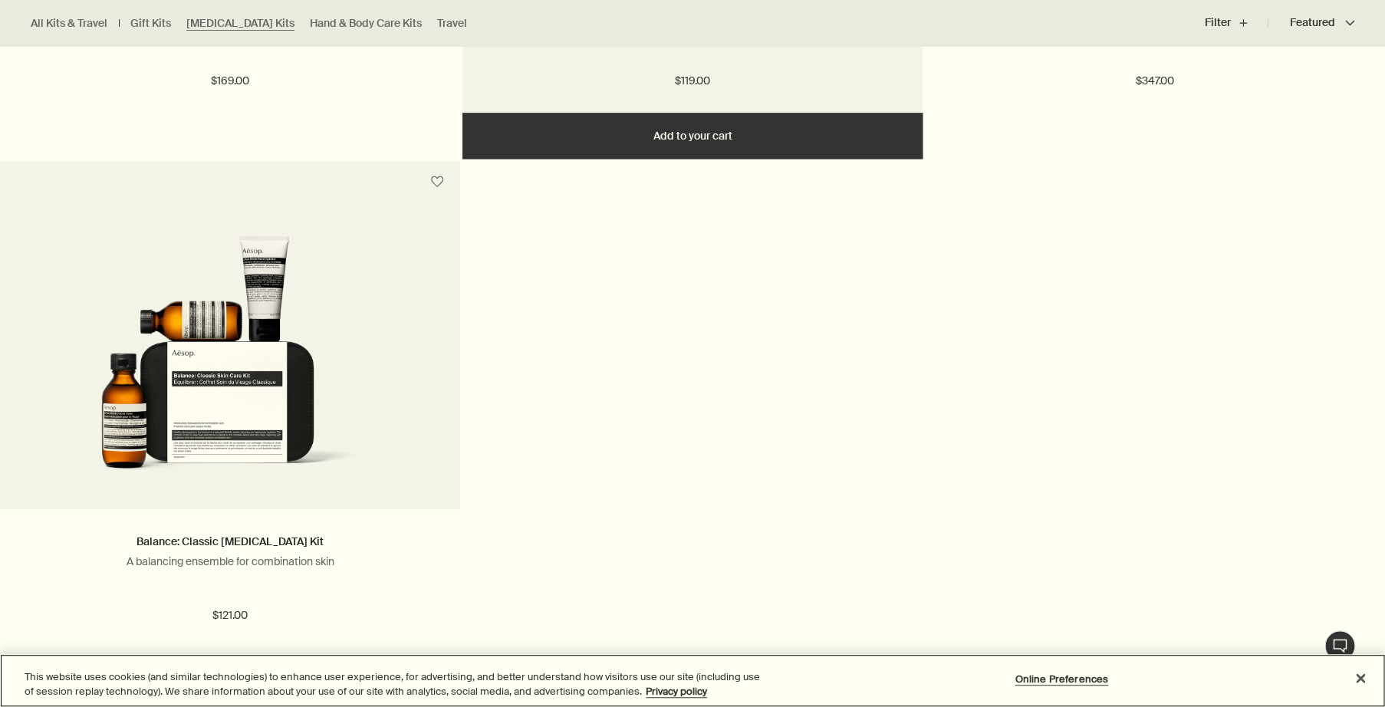
scroll to position [890, 0]
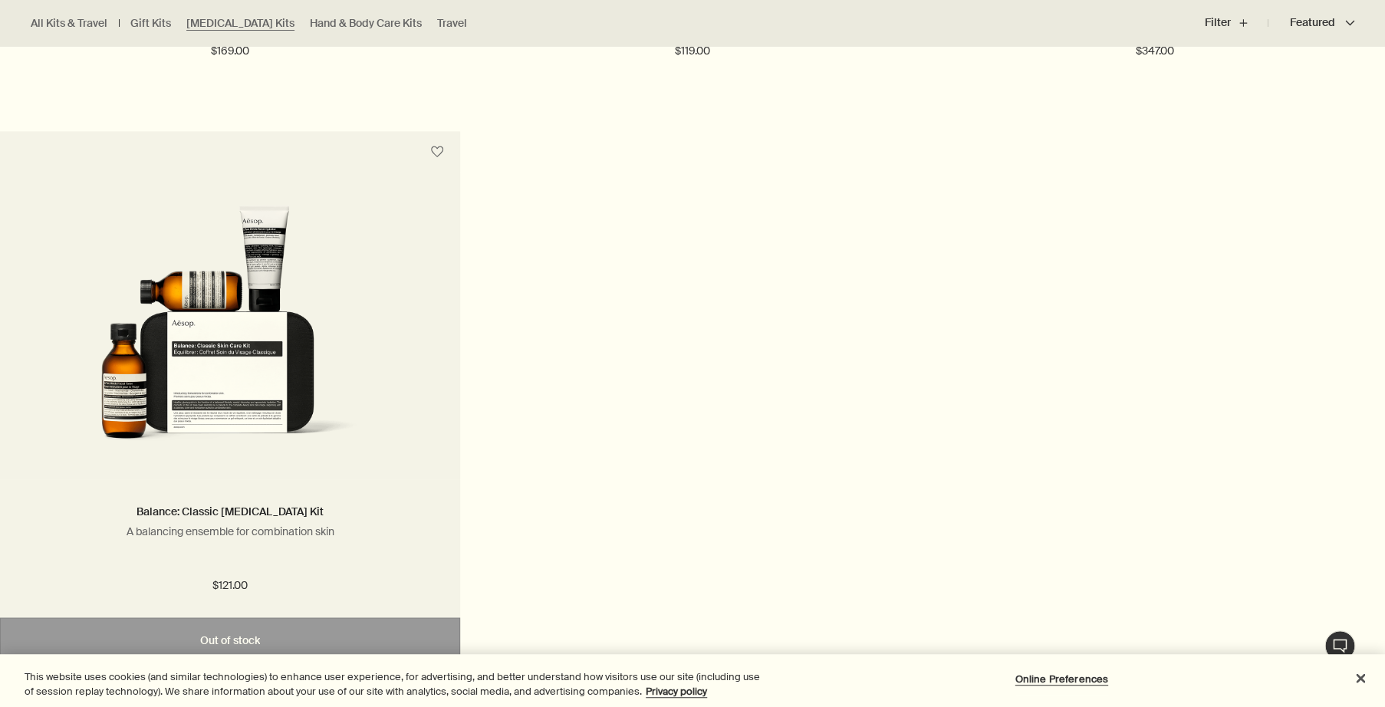
click at [222, 456] on img at bounding box center [230, 331] width 414 height 252
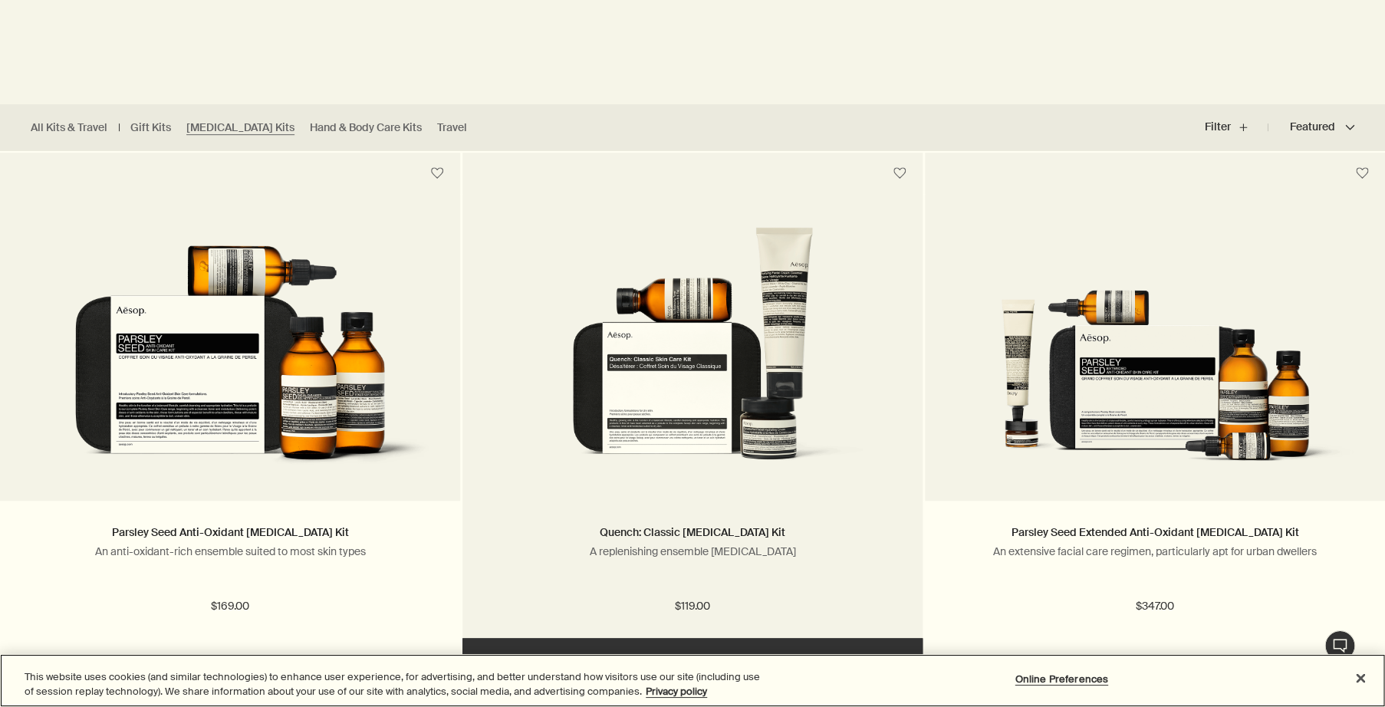
scroll to position [429, 0]
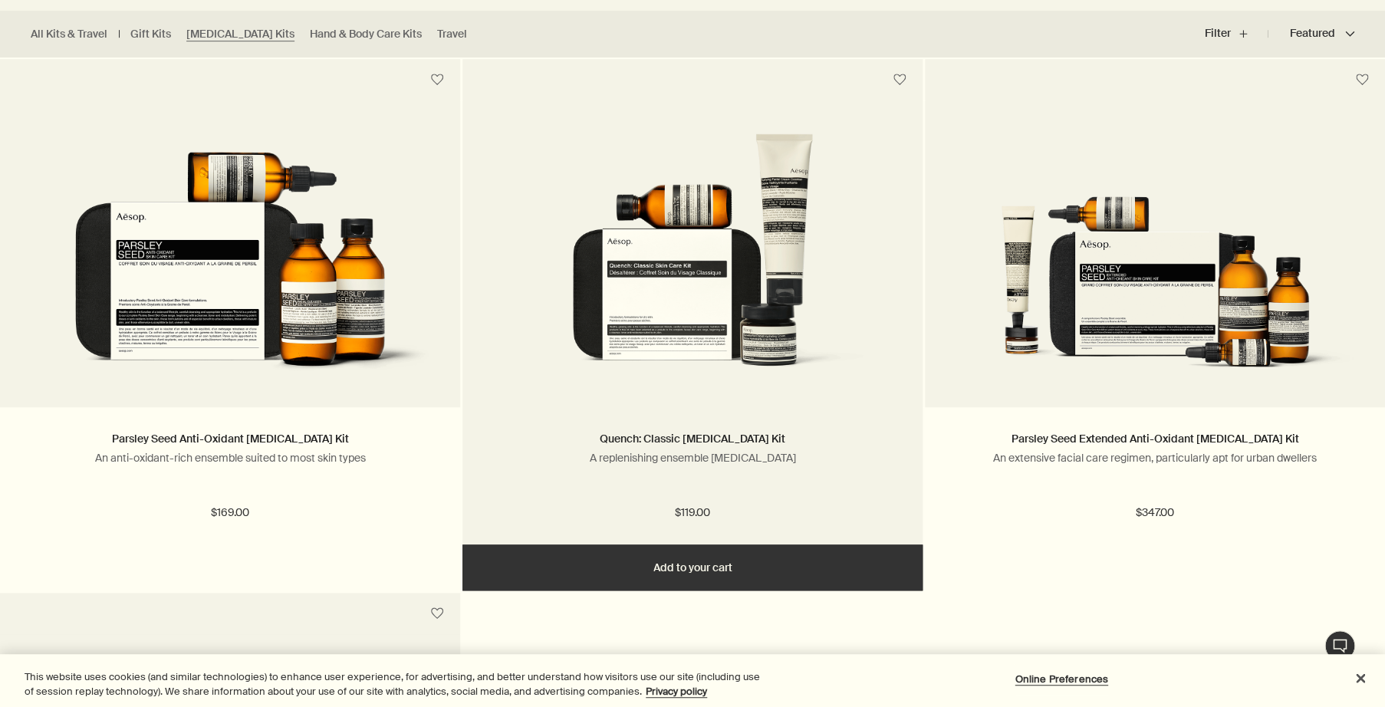
click at [619, 342] on img at bounding box center [692, 259] width 414 height 252
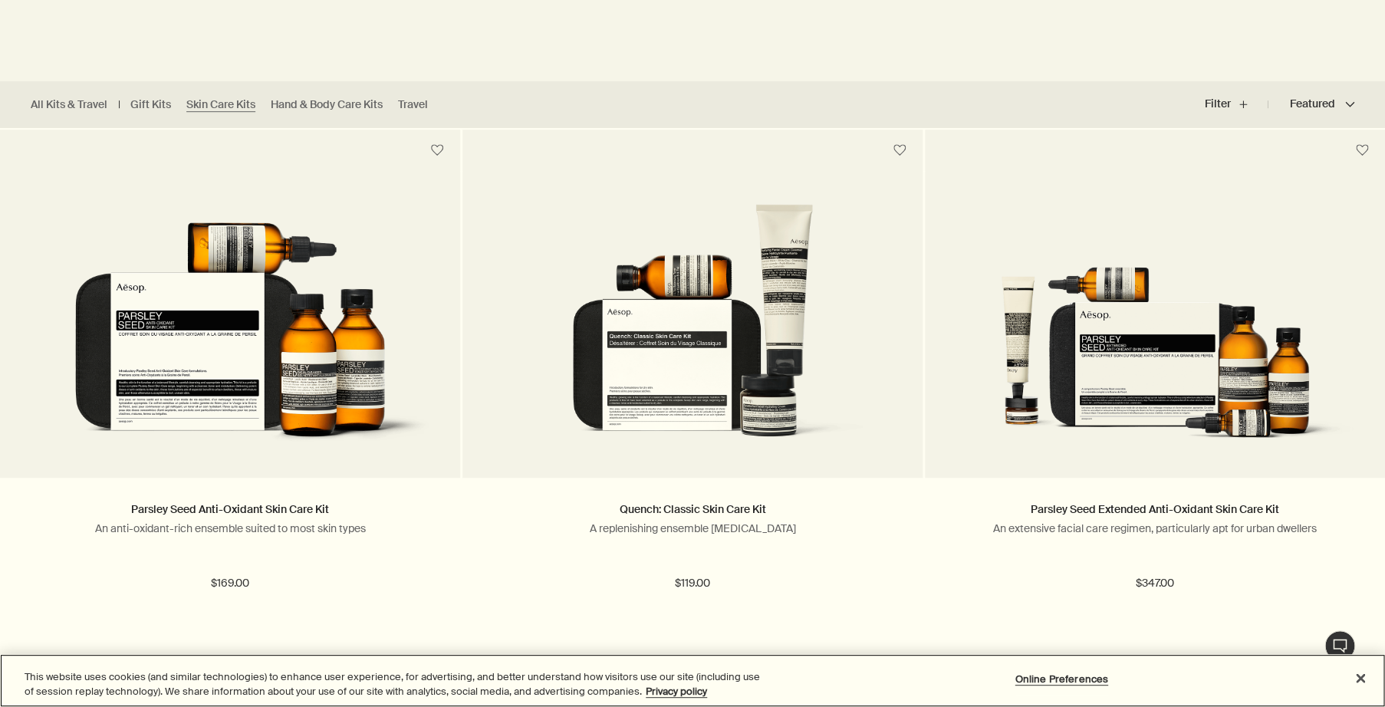
scroll to position [363, 0]
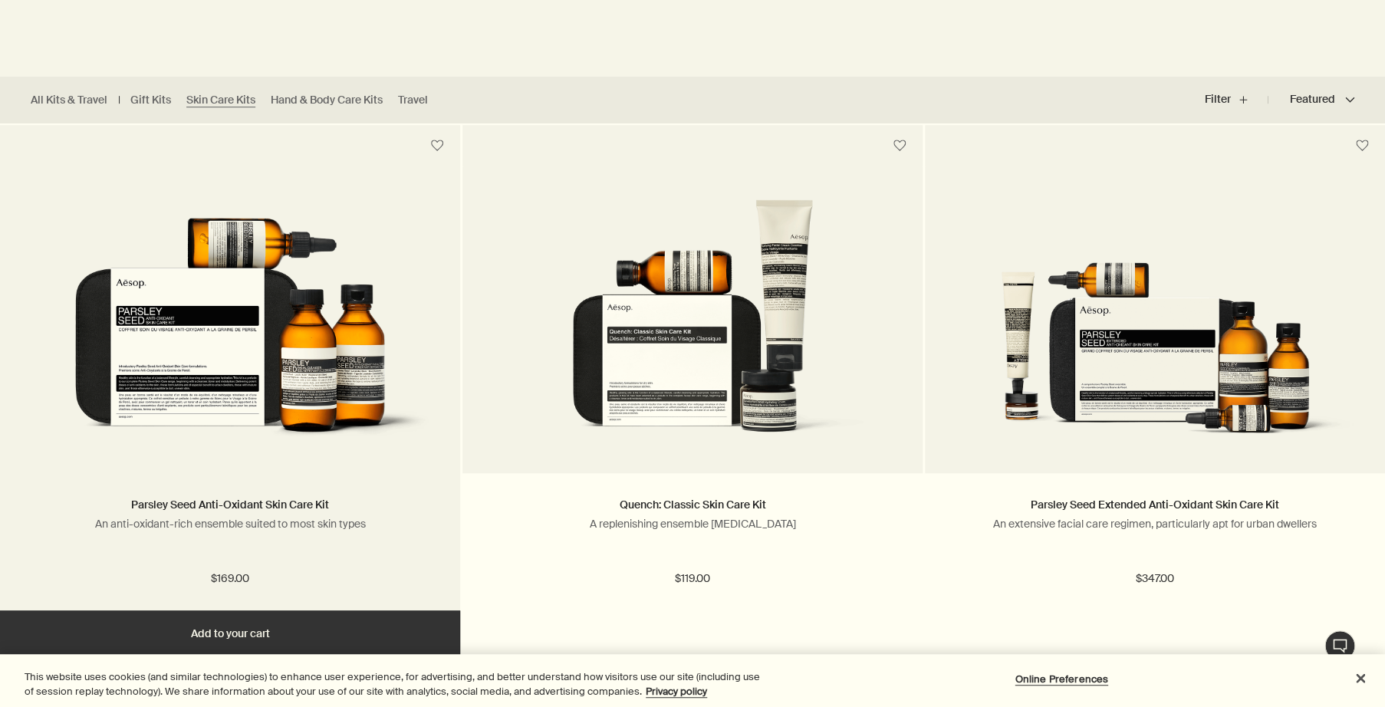
click at [265, 386] on img at bounding box center [230, 325] width 414 height 252
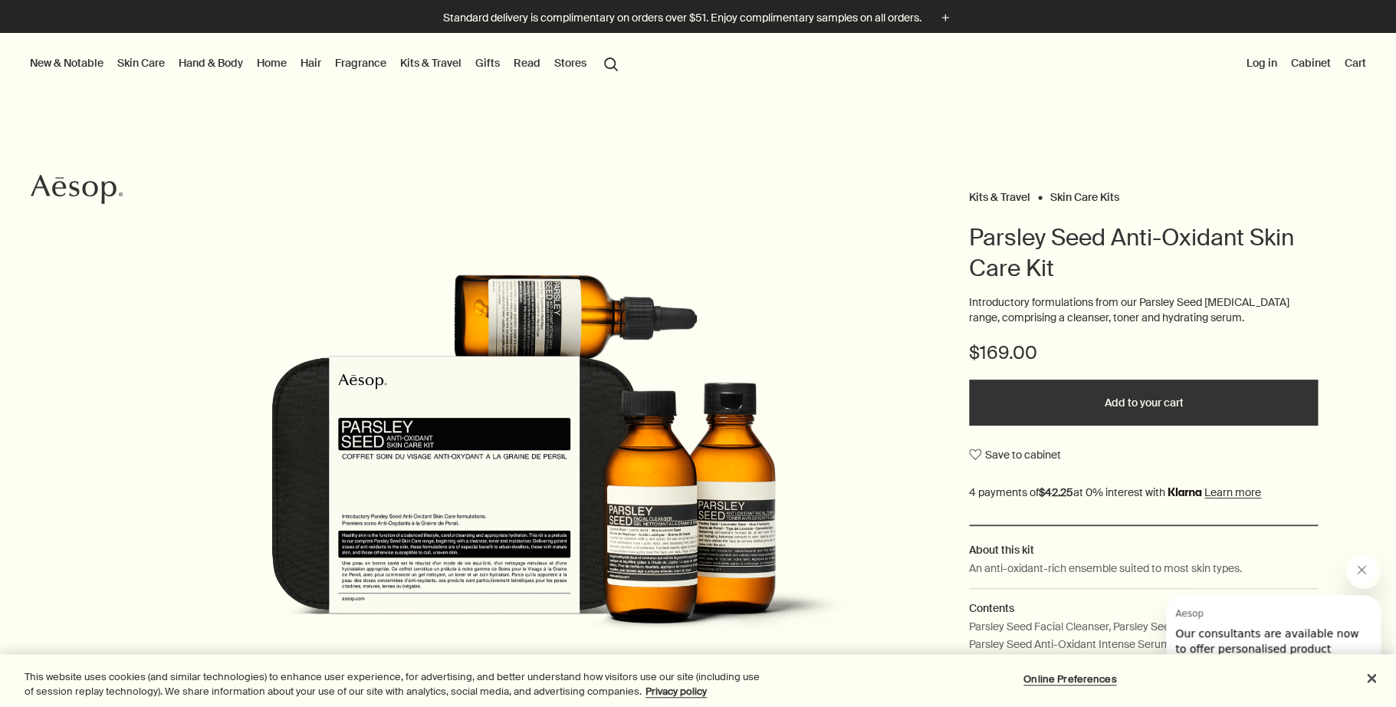
click at [1136, 416] on button "Add to your cart" at bounding box center [1143, 403] width 349 height 46
click at [167, 64] on link "Skin Care" at bounding box center [141, 63] width 54 height 20
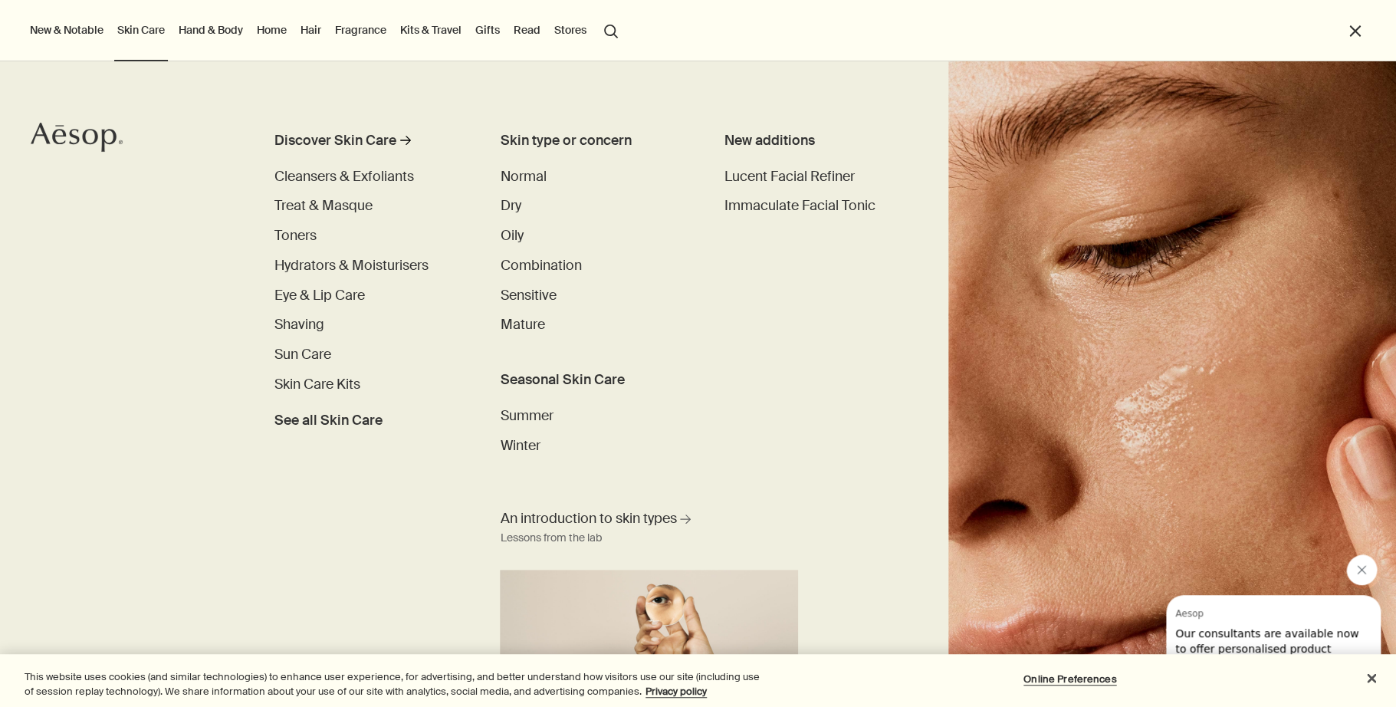
click at [243, 36] on link "Hand & Body" at bounding box center [211, 30] width 71 height 20
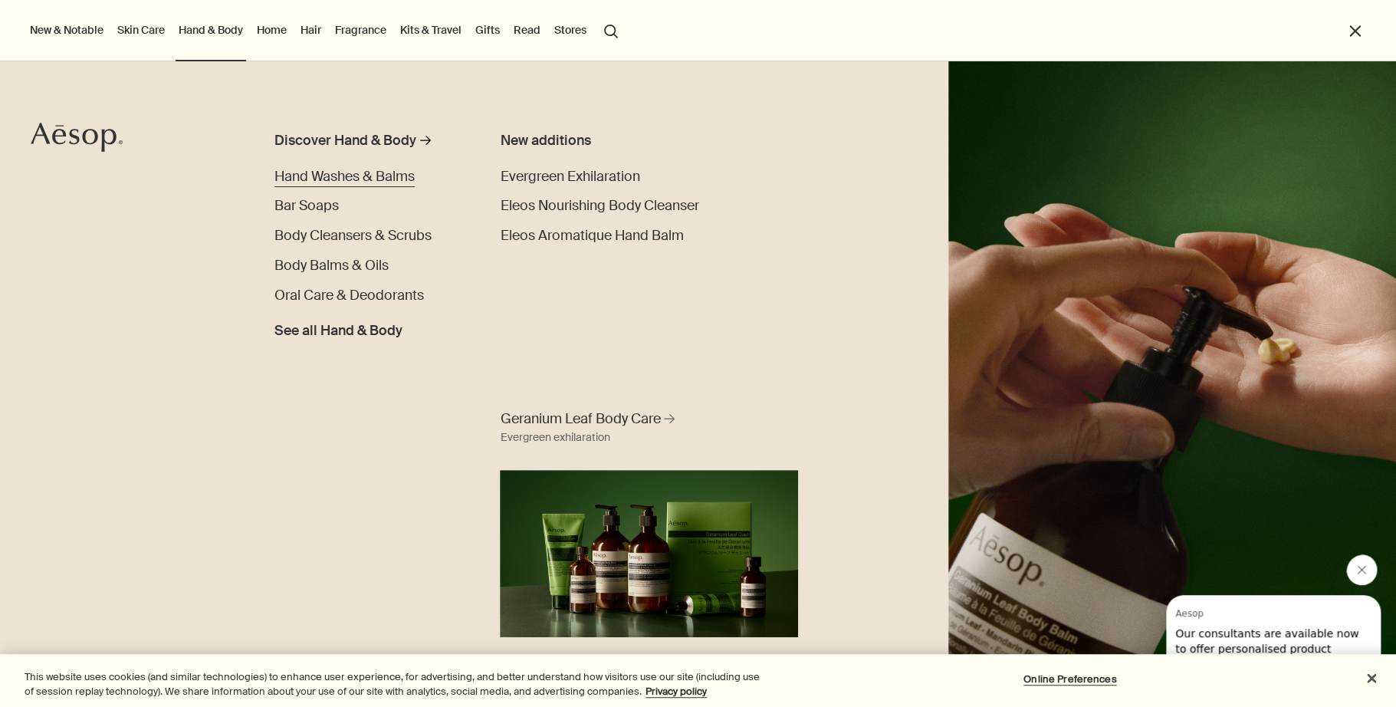
click at [352, 174] on span "Hand Washes & Balms" at bounding box center [345, 176] width 140 height 18
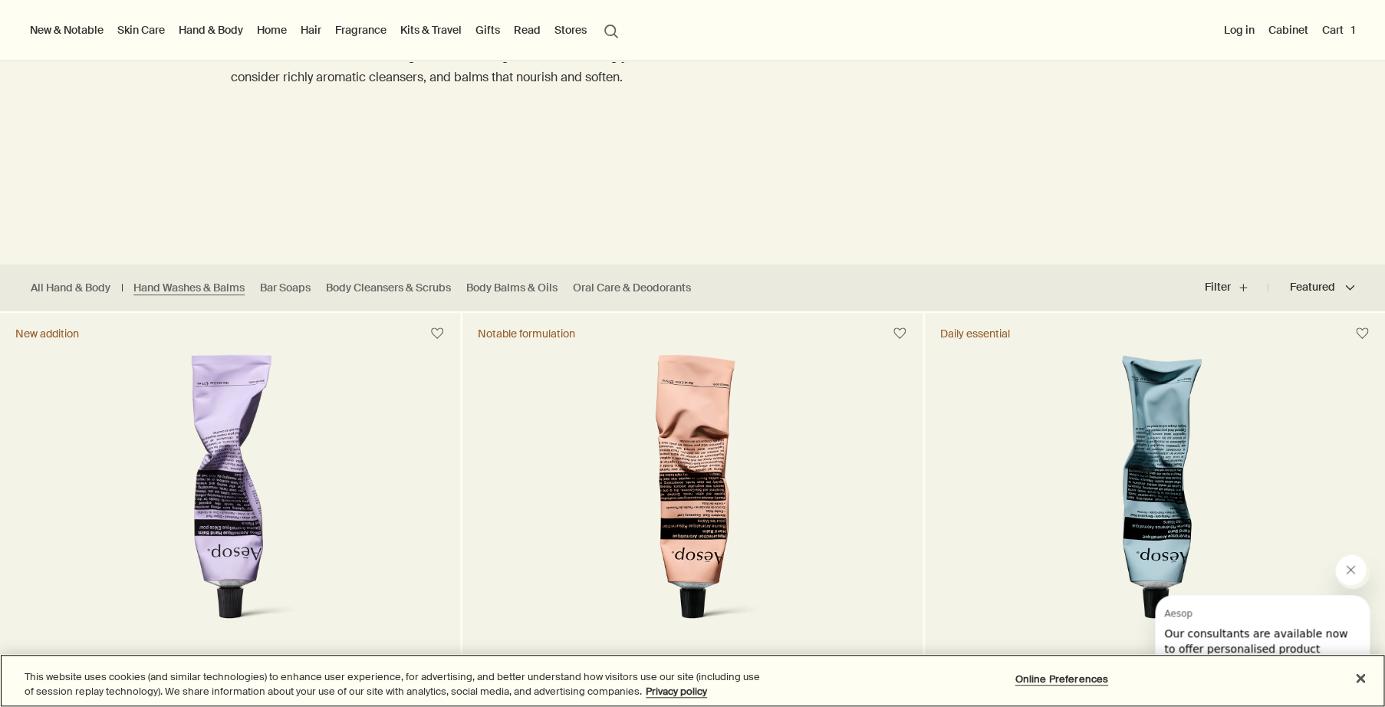
scroll to position [132, 0]
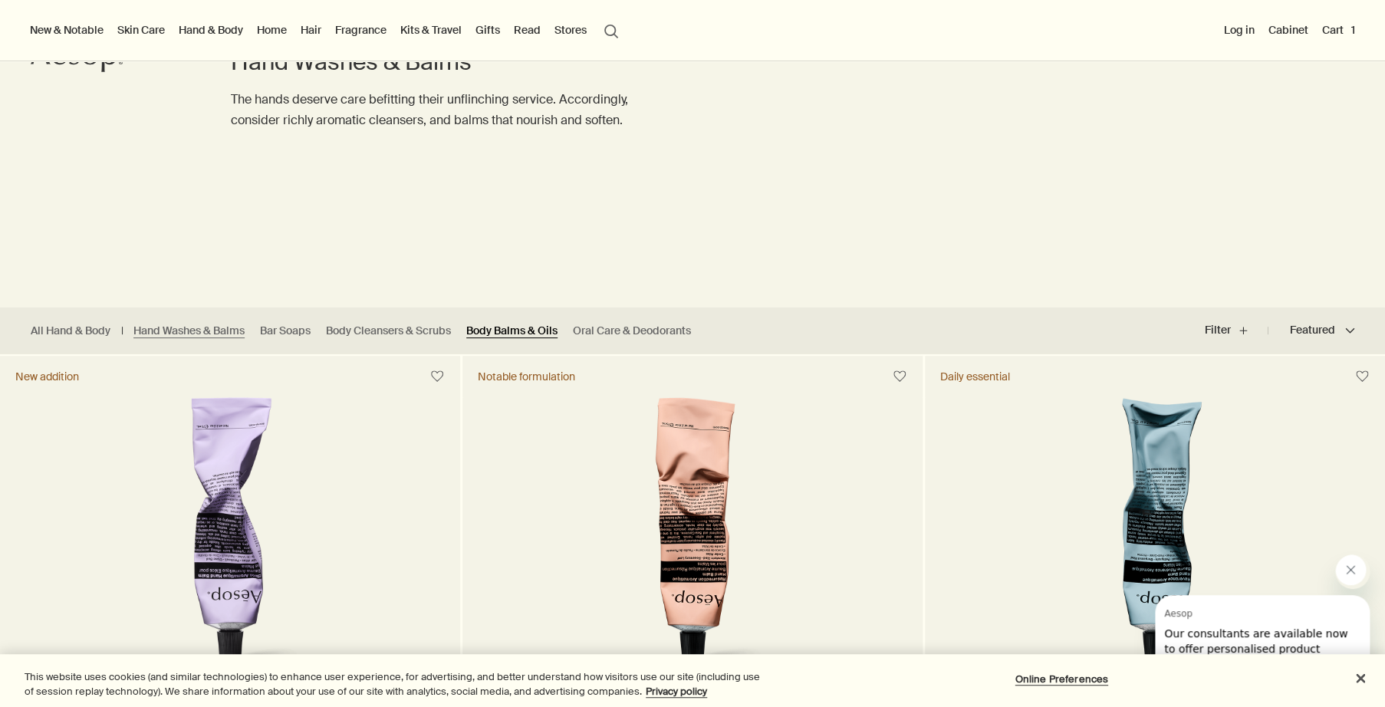
click at [557, 324] on link "Body Balms & Oils" at bounding box center [511, 331] width 91 height 15
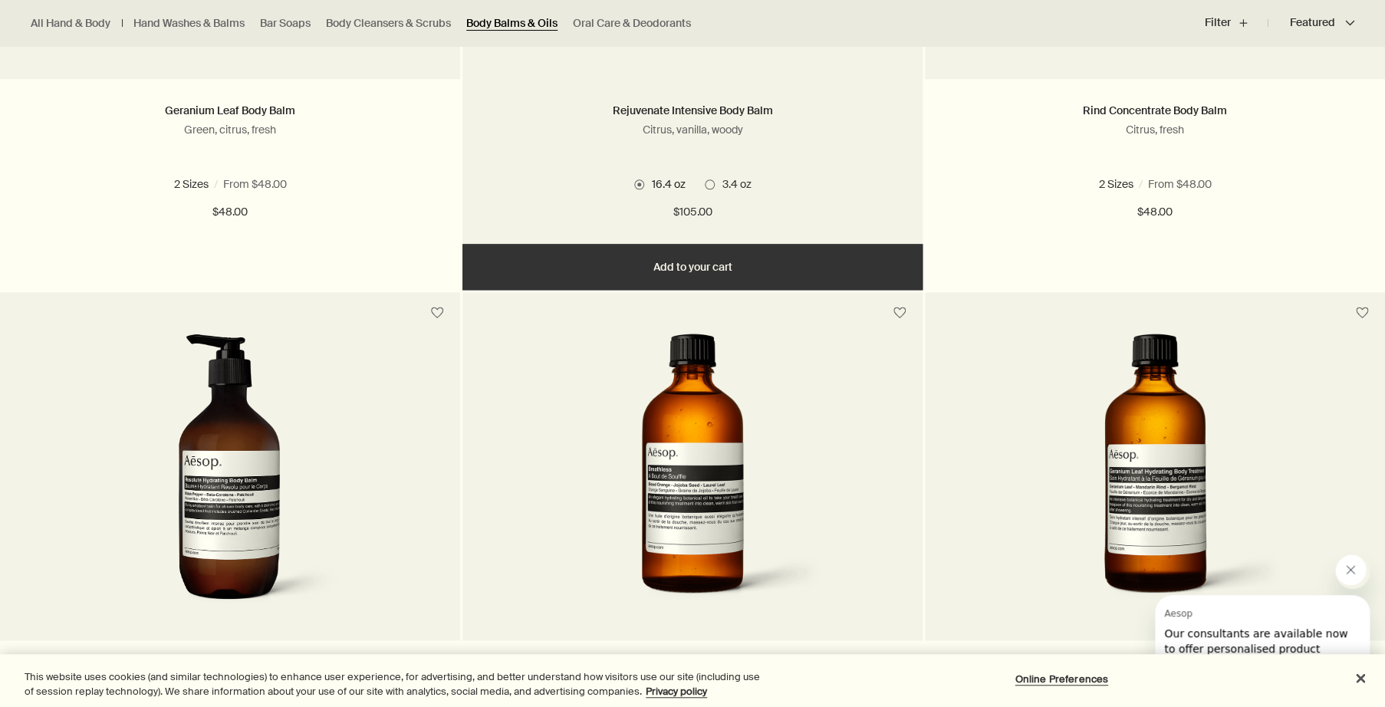
scroll to position [972, 0]
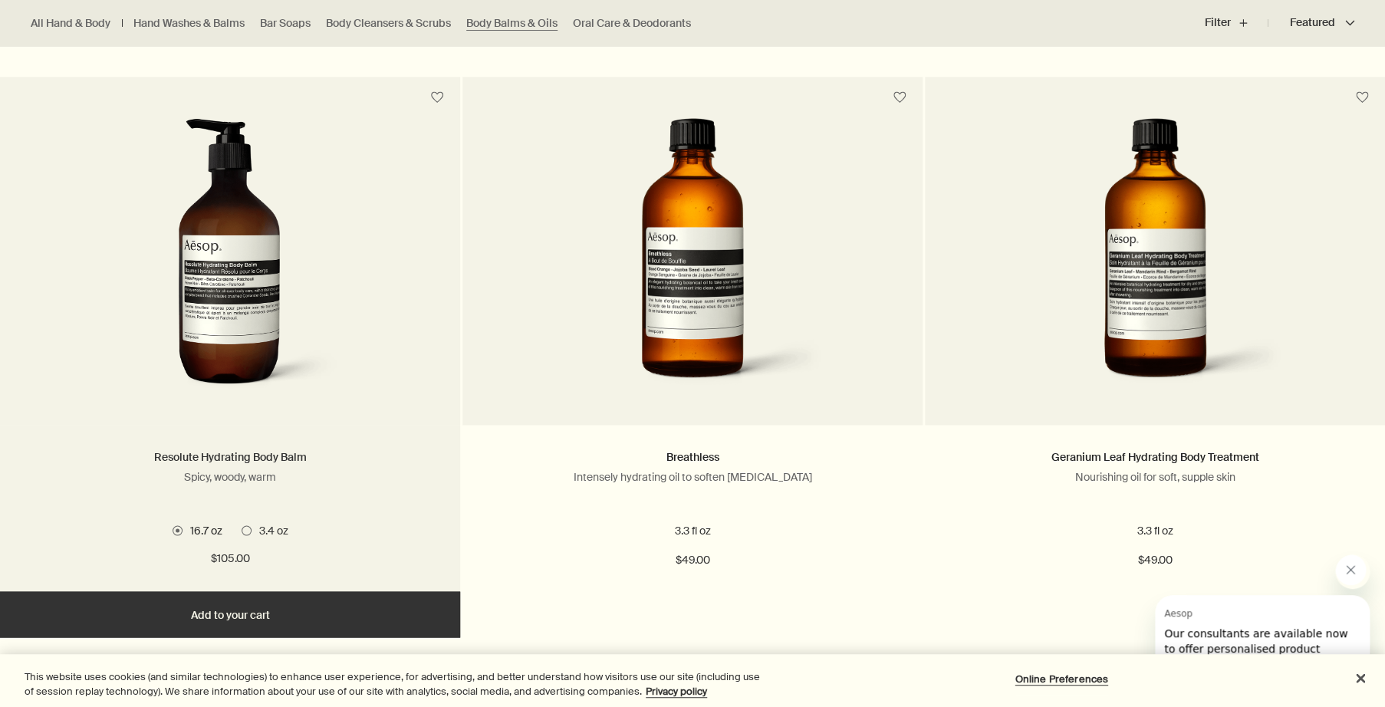
click at [248, 463] on link "Resolute Hydrating Body Balm" at bounding box center [230, 456] width 153 height 14
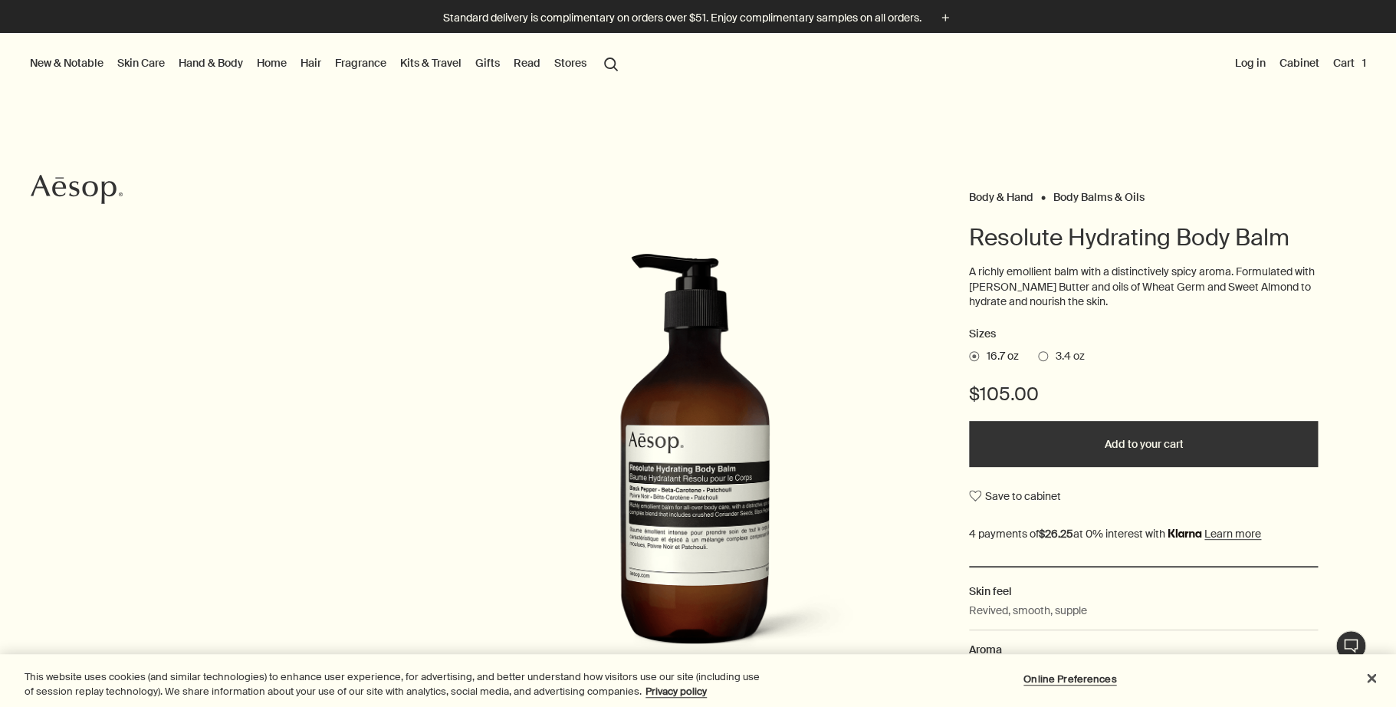
click at [1120, 467] on button "Add to your cart" at bounding box center [1143, 444] width 349 height 46
click at [390, 60] on link "Fragrance" at bounding box center [361, 63] width 58 height 20
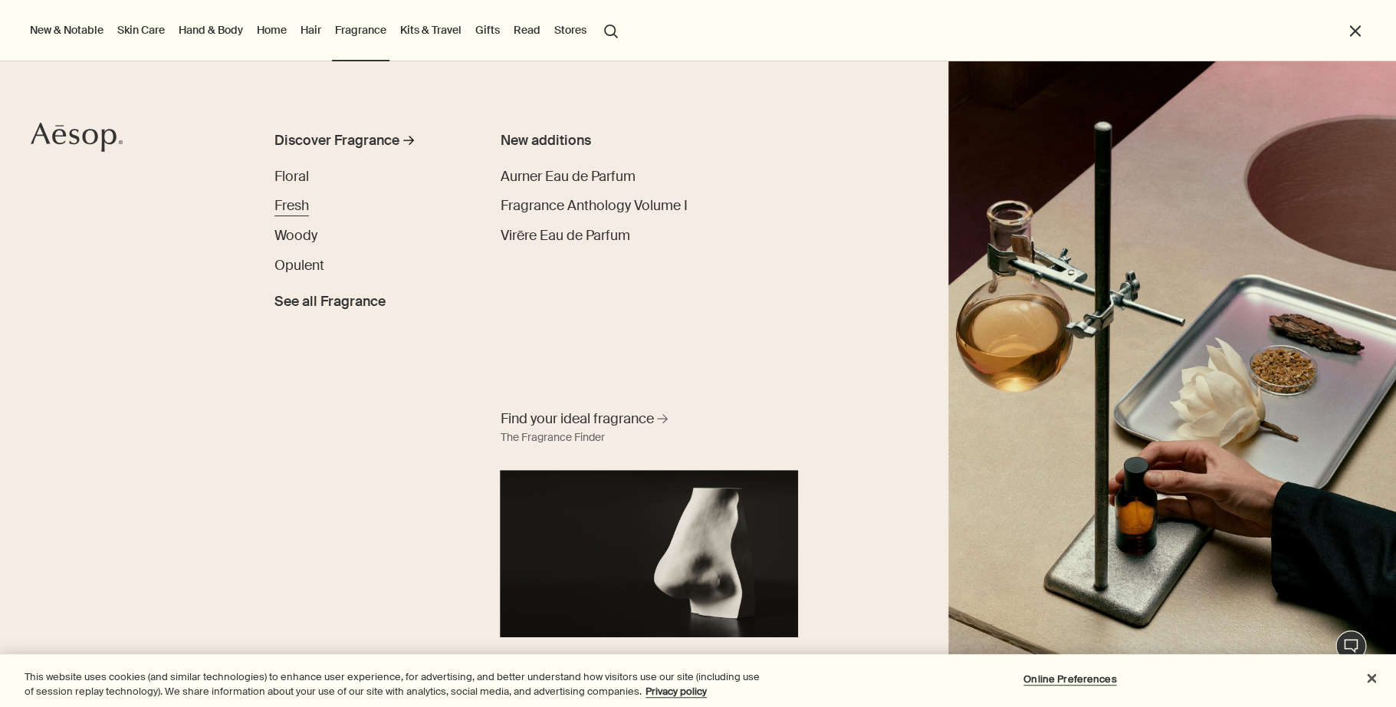
click at [289, 204] on span "Fresh" at bounding box center [292, 205] width 35 height 18
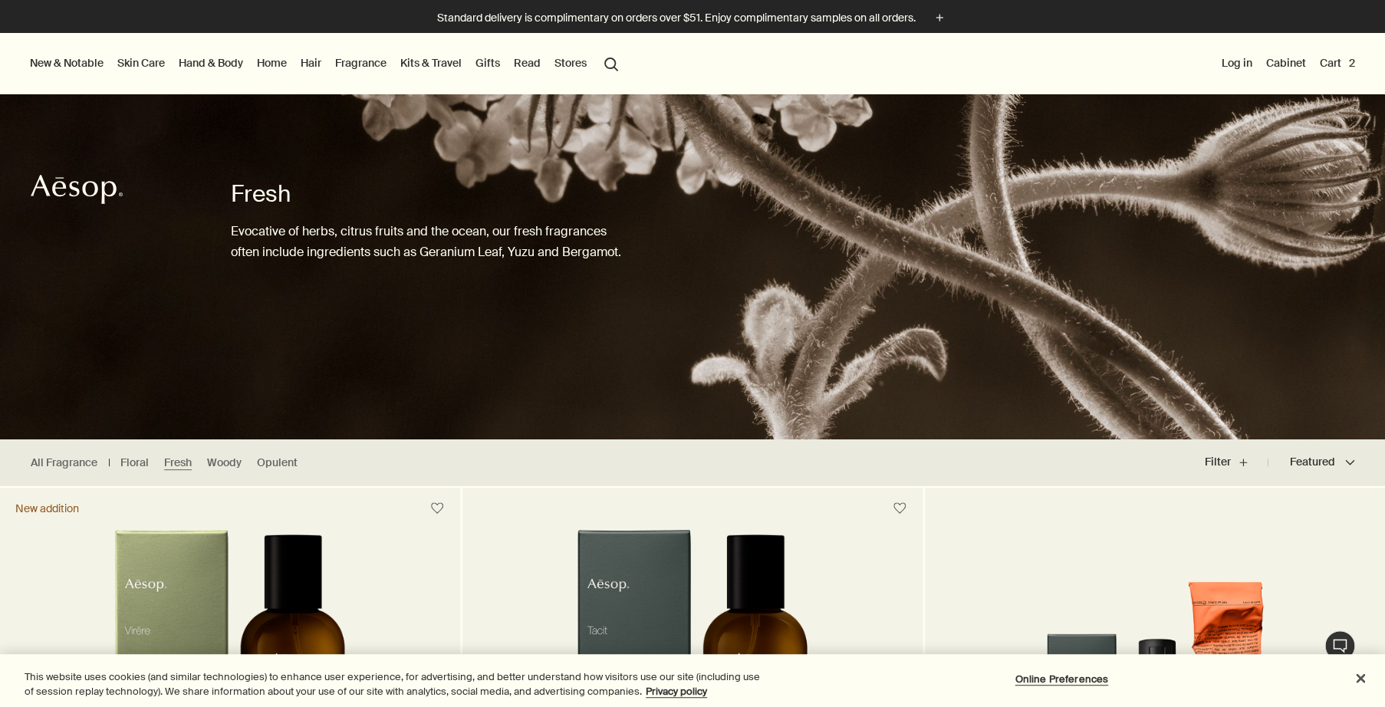
click at [290, 64] on link "Home" at bounding box center [272, 63] width 36 height 20
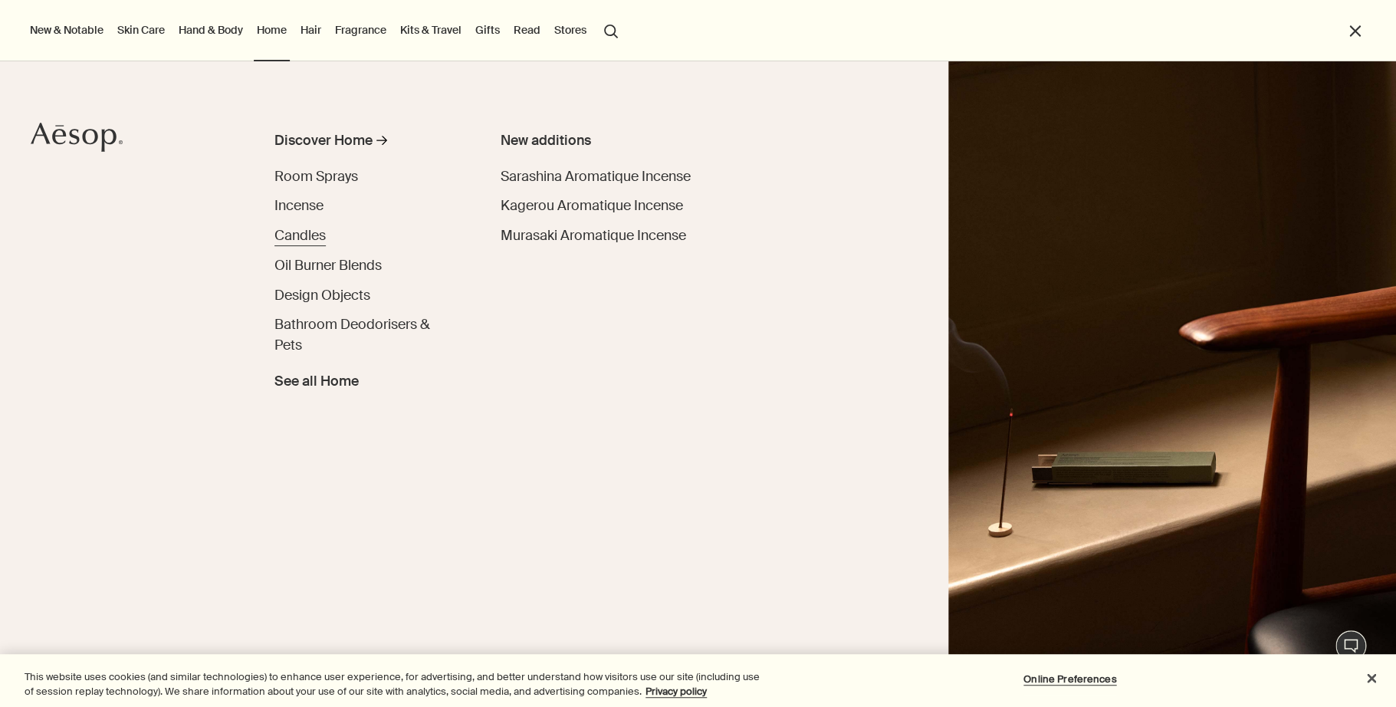
click at [311, 232] on span "Candles" at bounding box center [300, 235] width 51 height 18
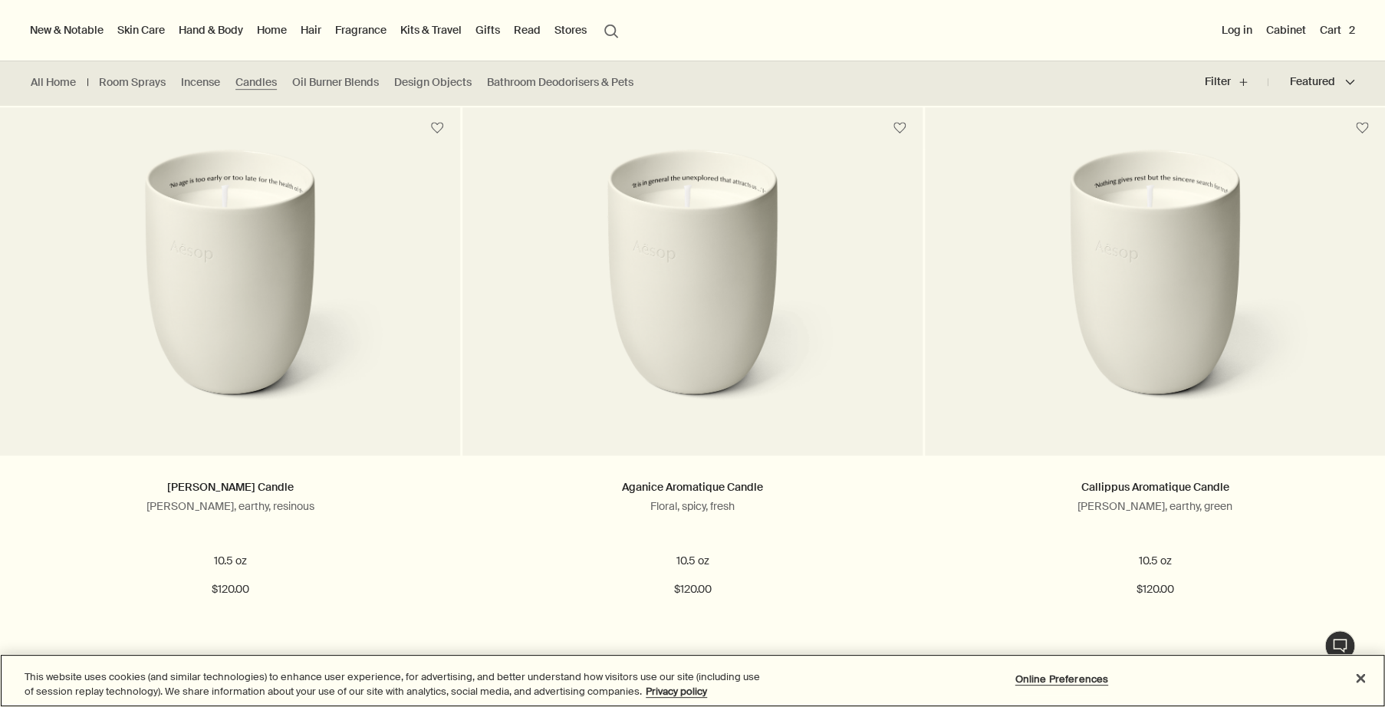
scroll to position [379, 0]
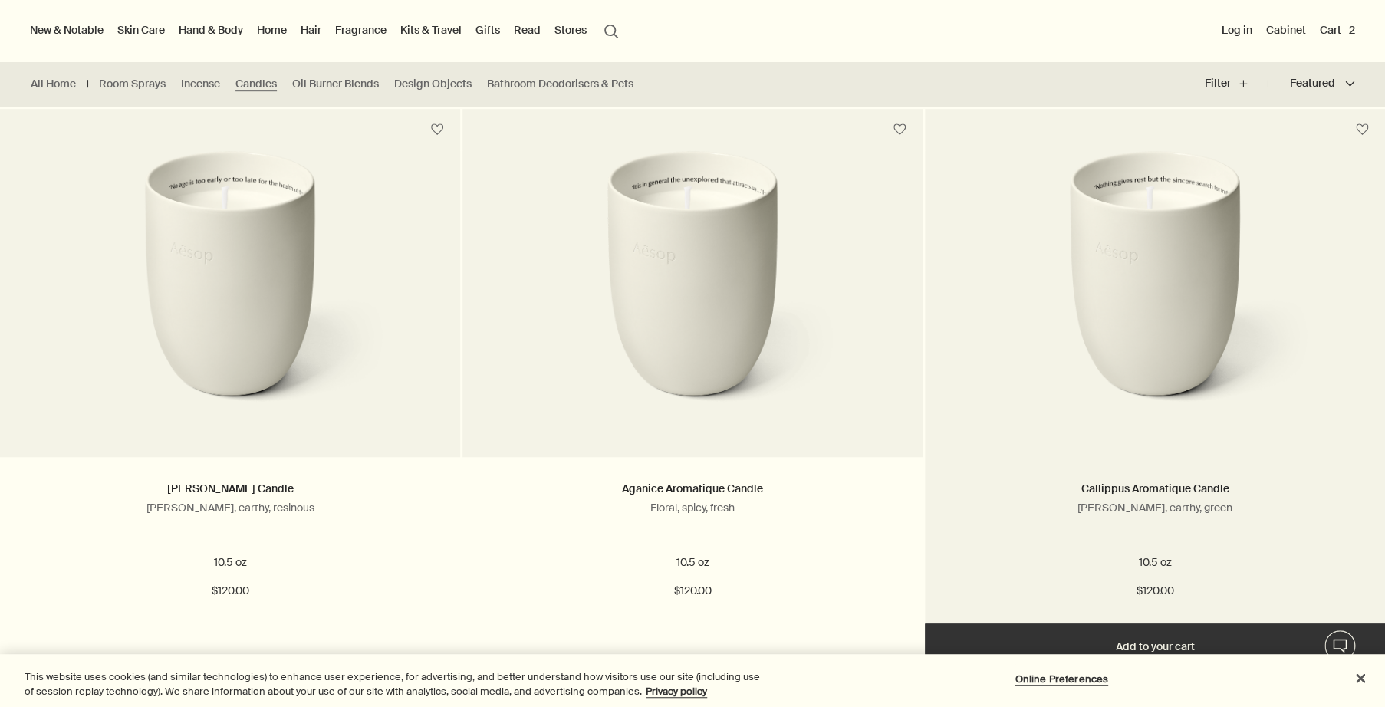
click at [1106, 324] on img at bounding box center [1154, 292] width 324 height 284
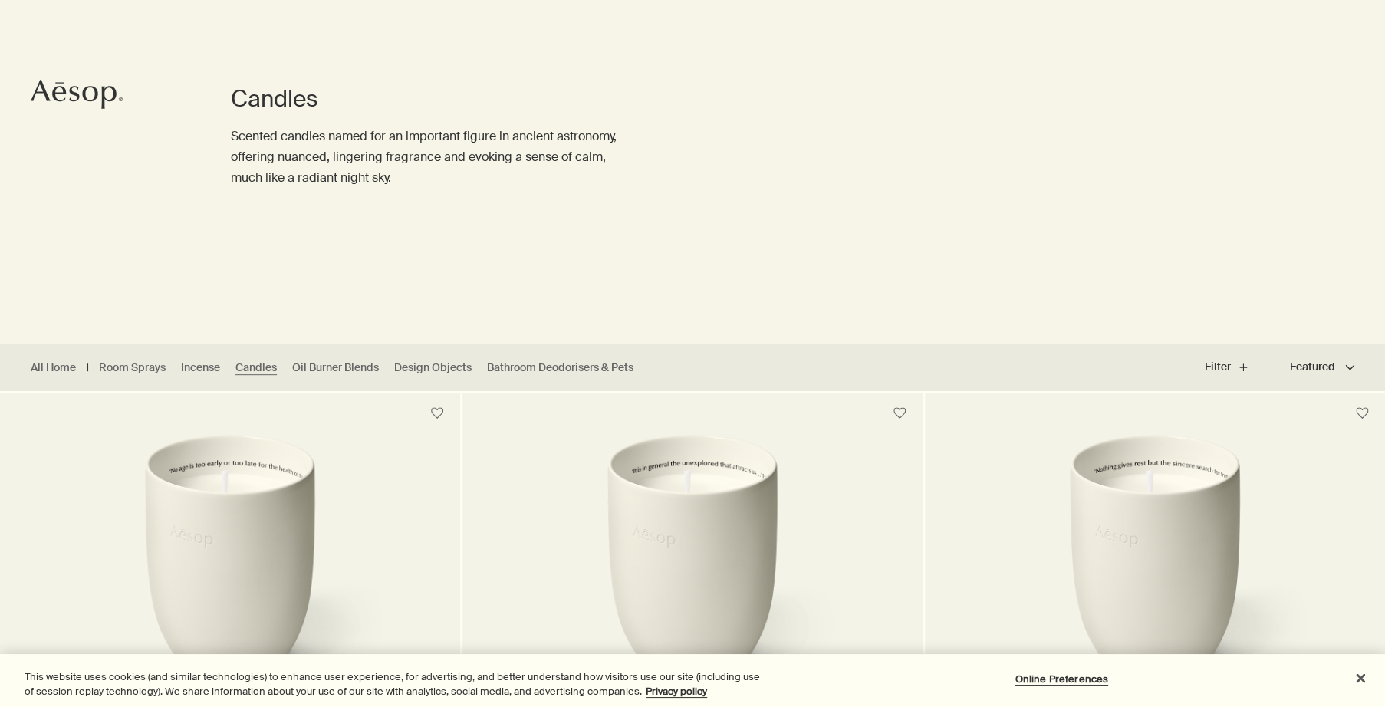
scroll to position [264, 0]
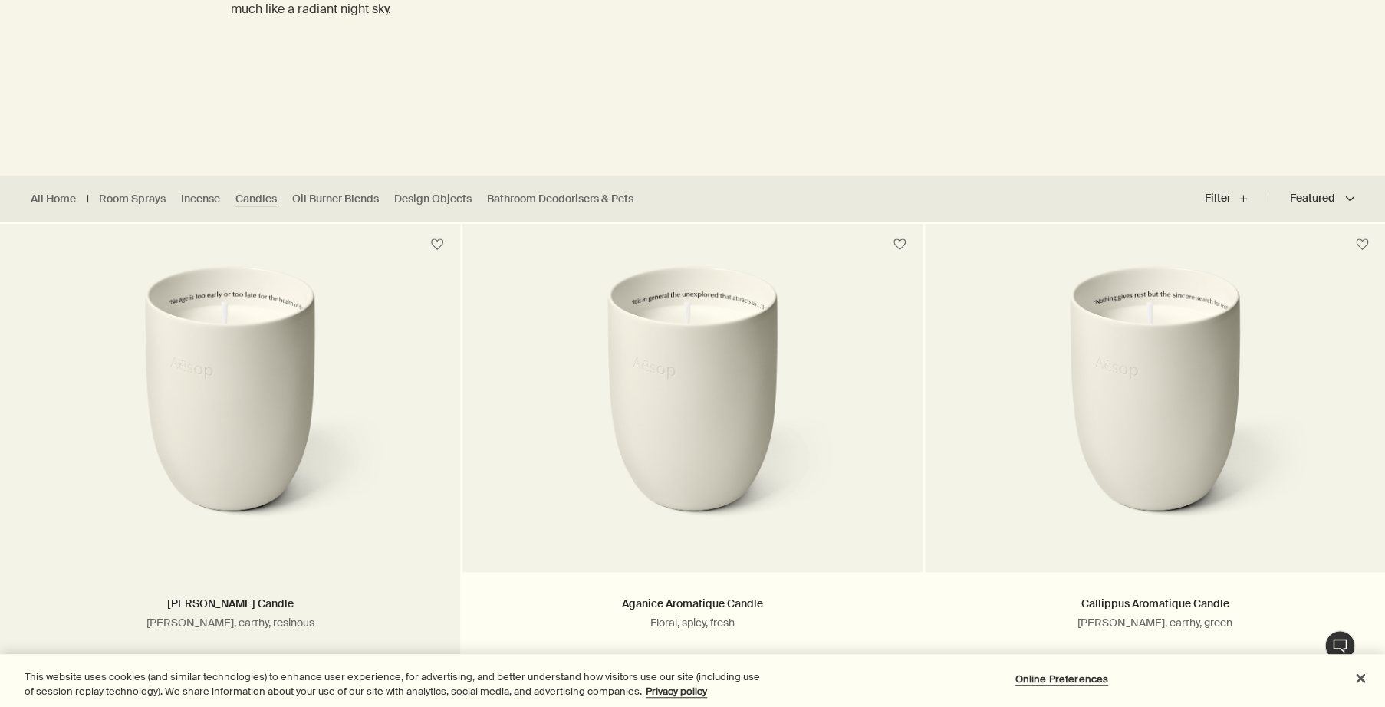
click at [304, 373] on img at bounding box center [229, 407] width 324 height 284
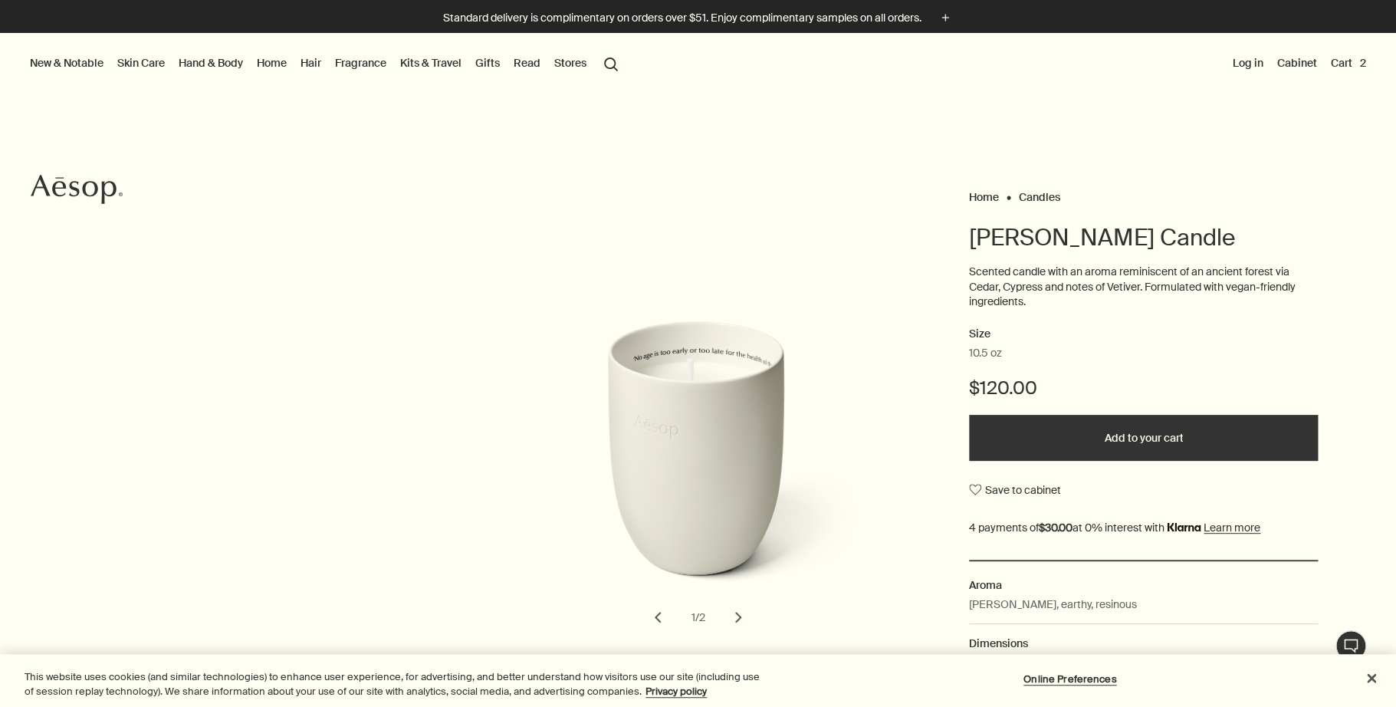
click at [1113, 454] on button "Add to your cart" at bounding box center [1143, 438] width 349 height 46
click at [94, 61] on button "New & Notable" at bounding box center [67, 63] width 80 height 20
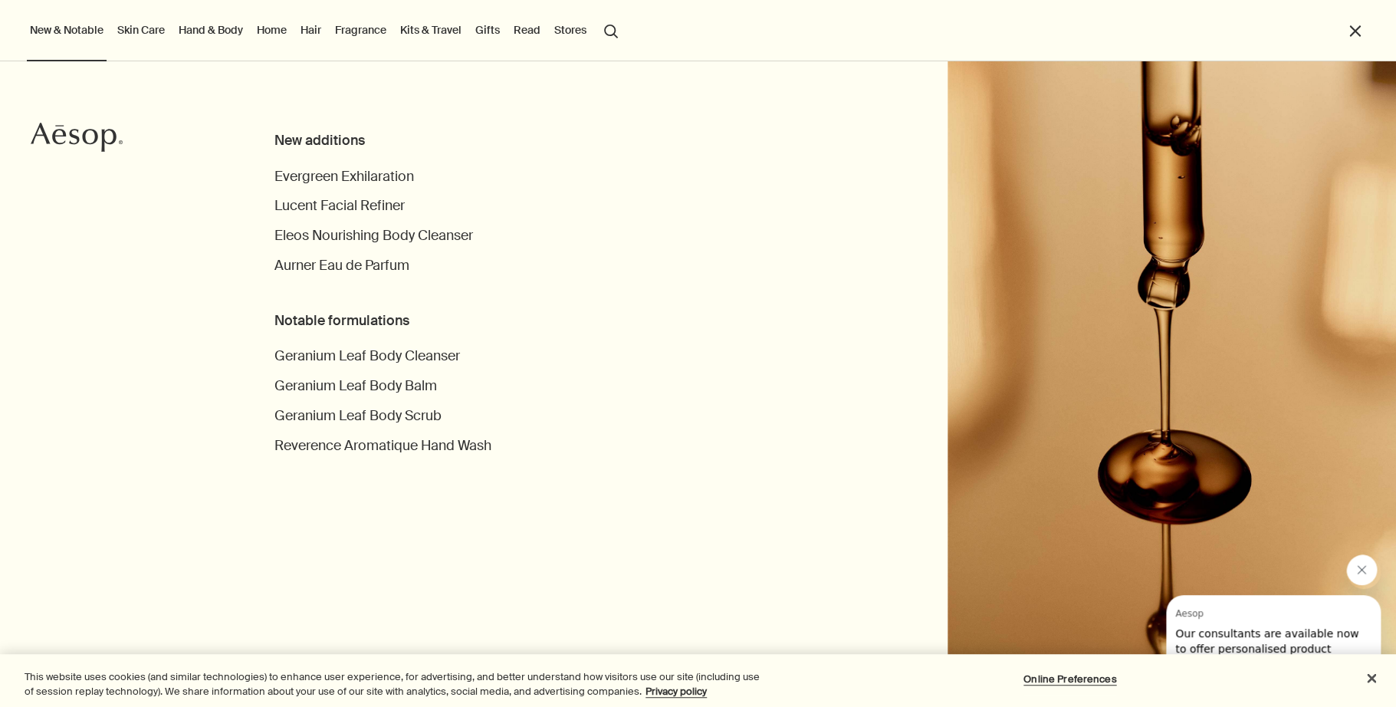
click at [290, 28] on link "Home" at bounding box center [272, 30] width 36 height 20
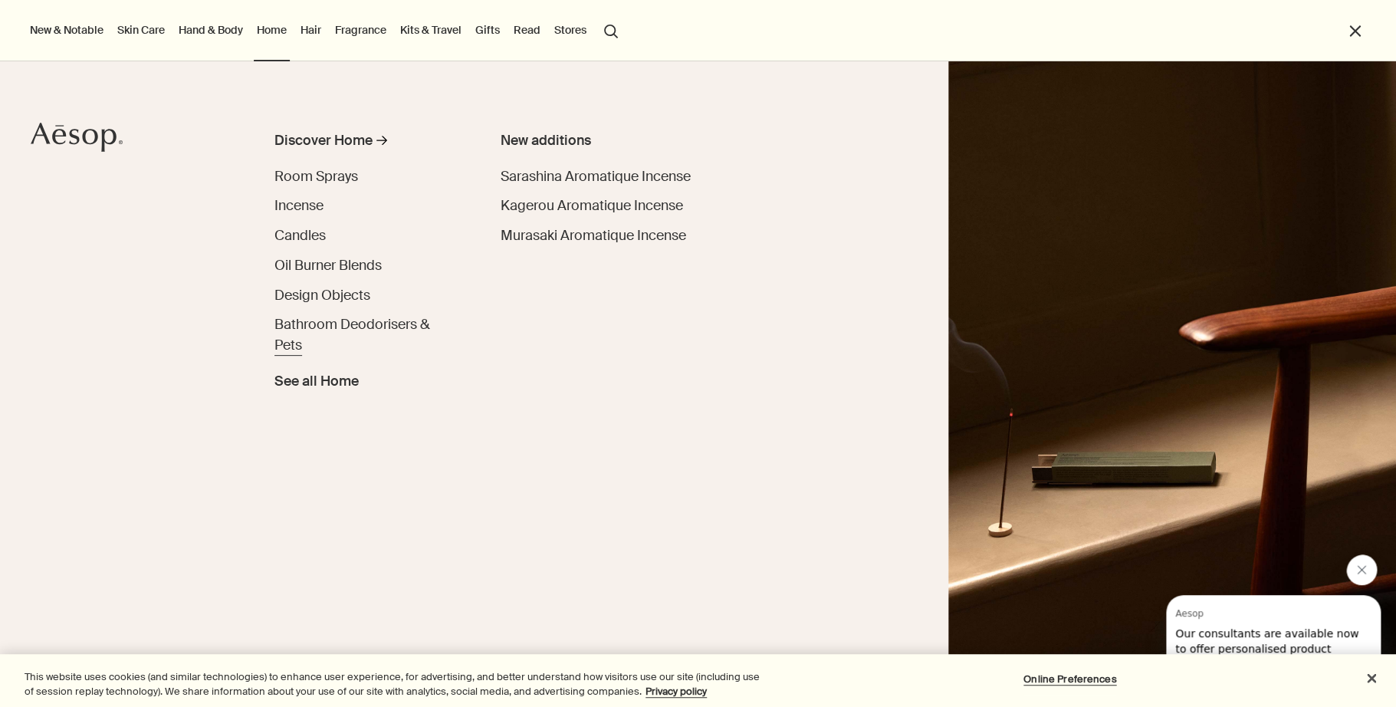
click at [320, 324] on span "Bathroom Deodorisers & Pets" at bounding box center [353, 334] width 156 height 39
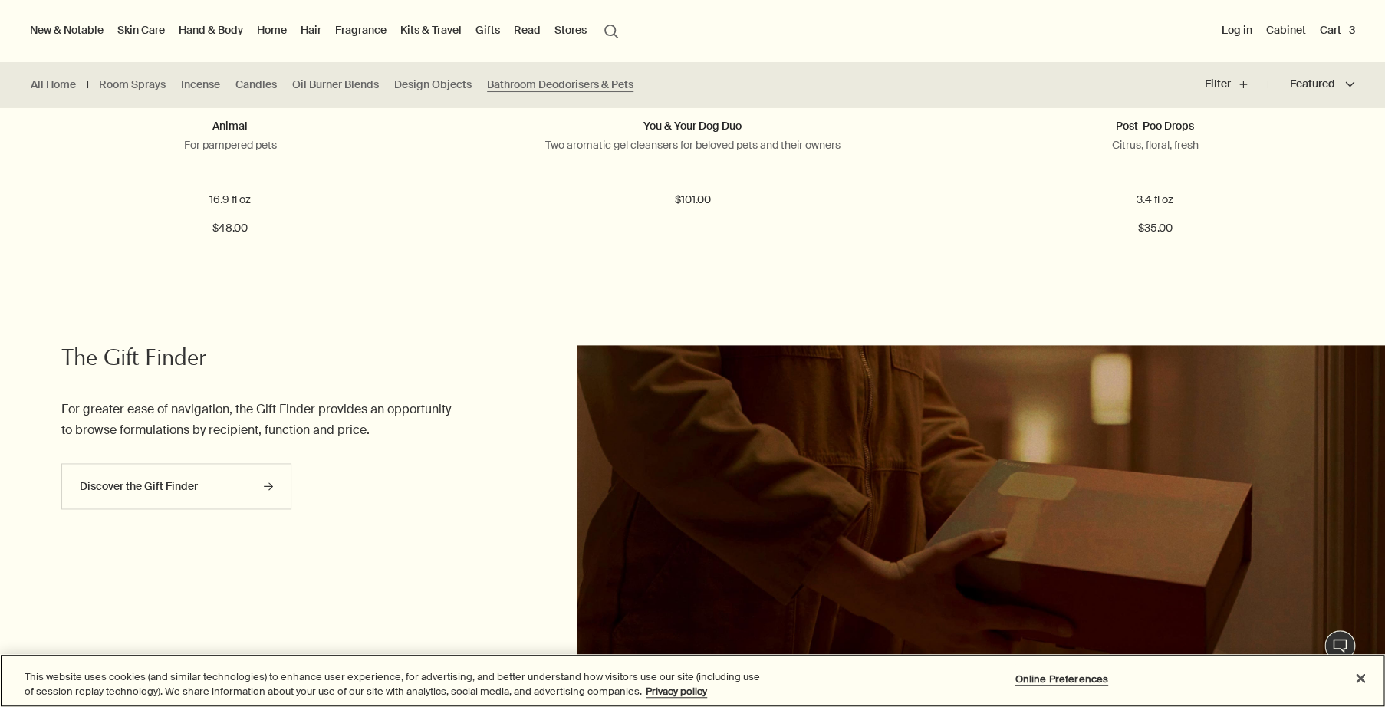
scroll to position [66, 0]
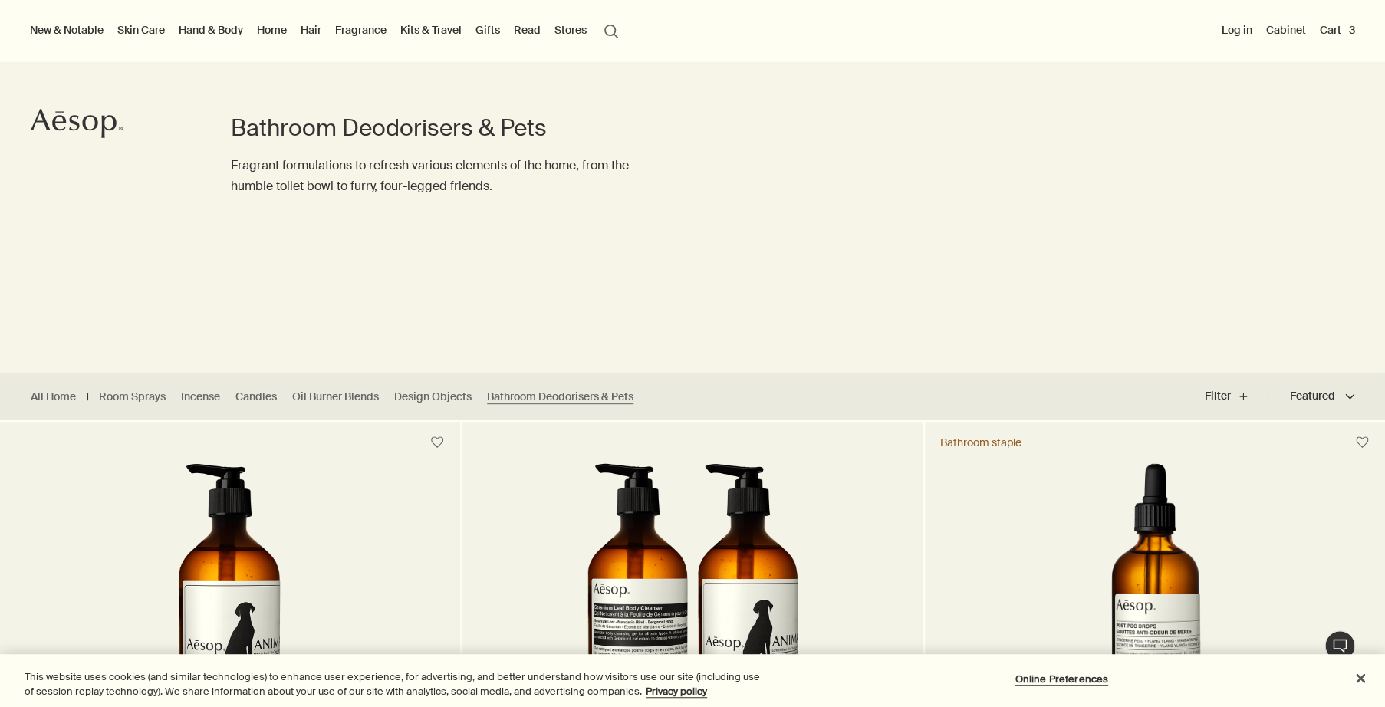
click at [1323, 26] on button "Cart 3" at bounding box center [1337, 30] width 41 height 20
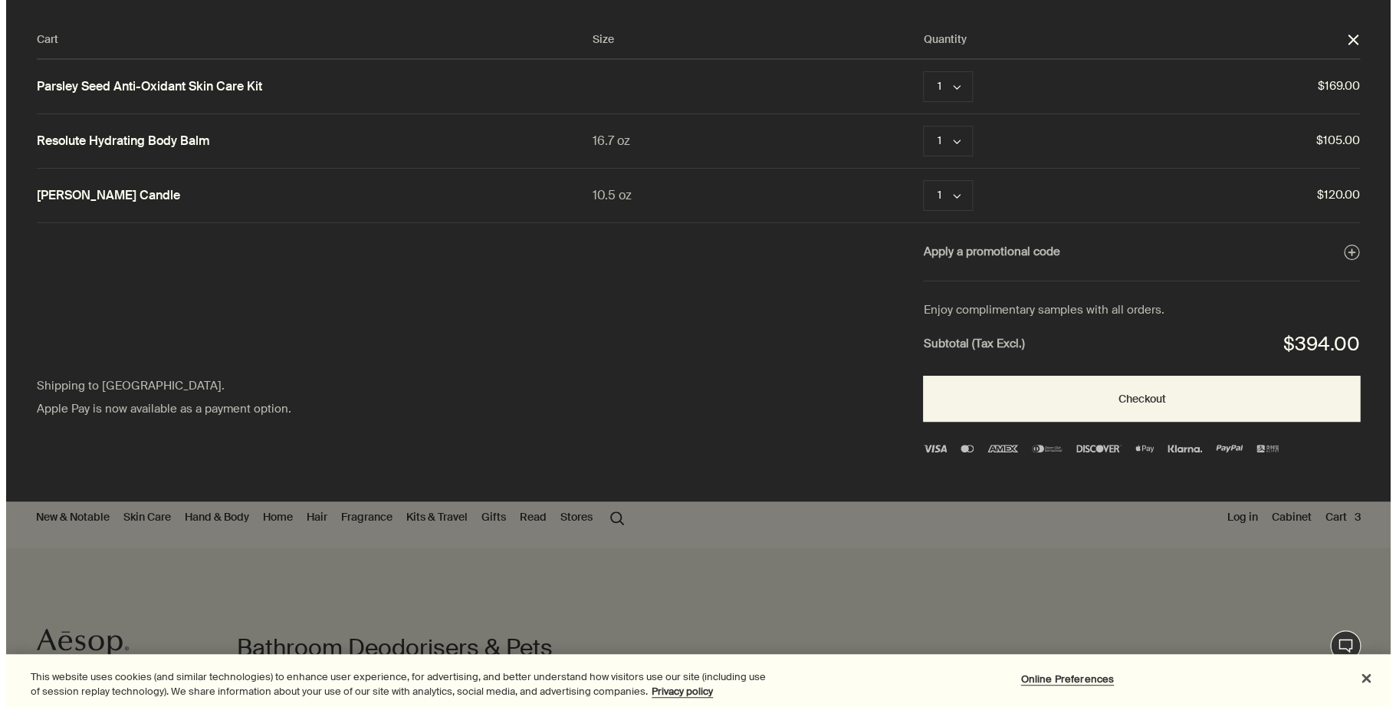
scroll to position [0, 0]
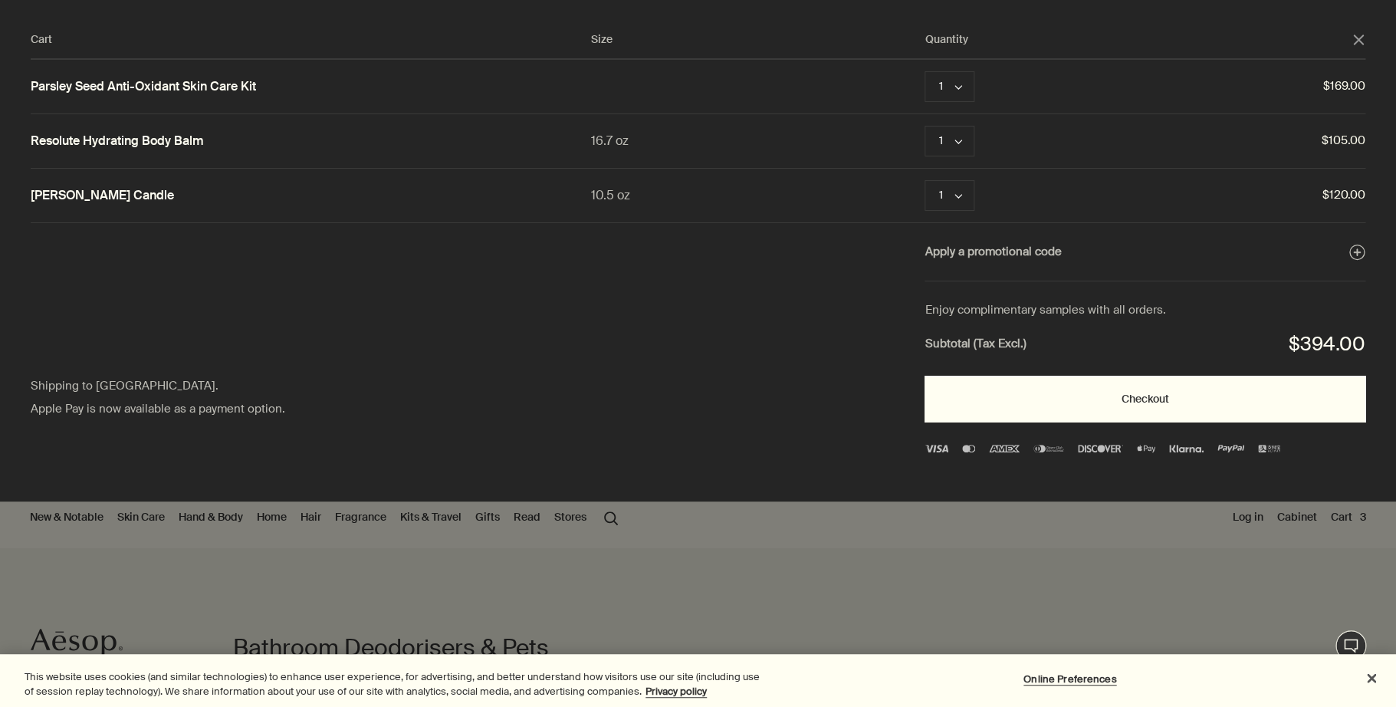
click at [1147, 422] on button "Checkout" at bounding box center [1145, 399] width 441 height 46
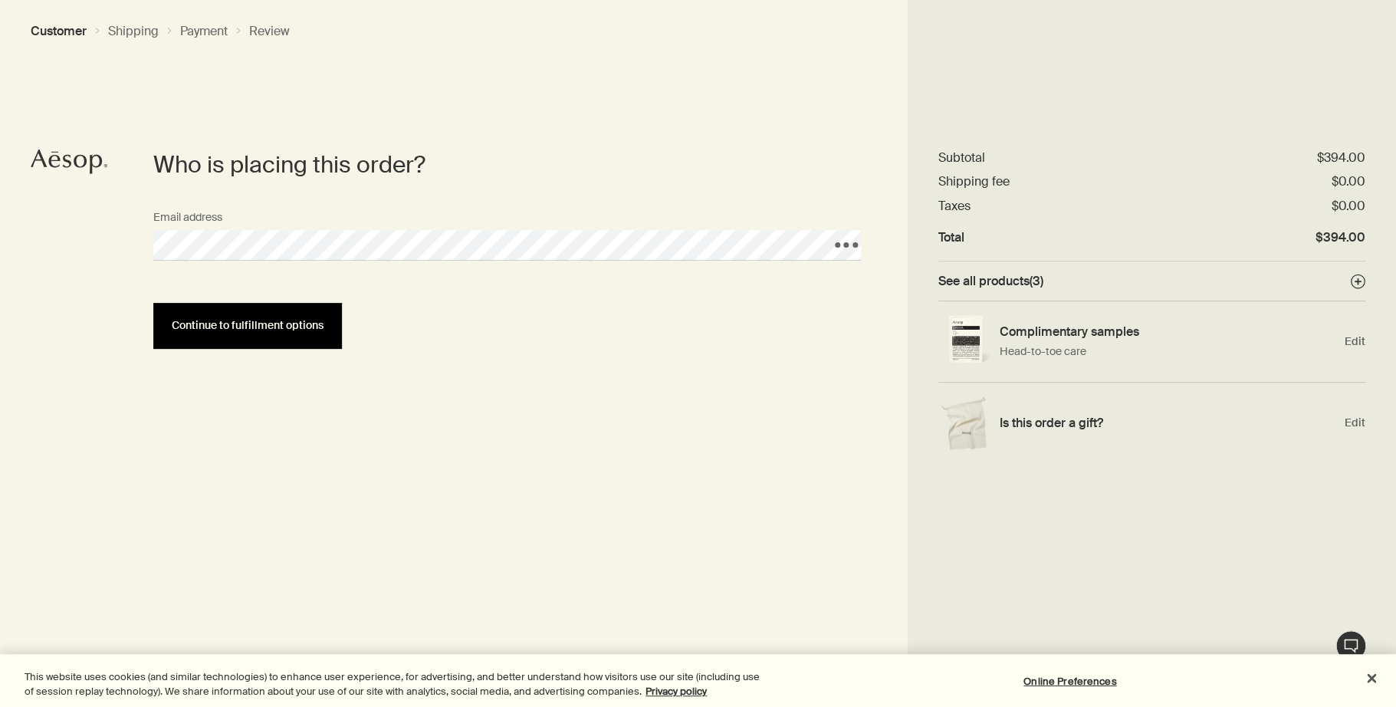
click at [261, 324] on span "Continue to fulfillment options" at bounding box center [248, 326] width 152 height 12
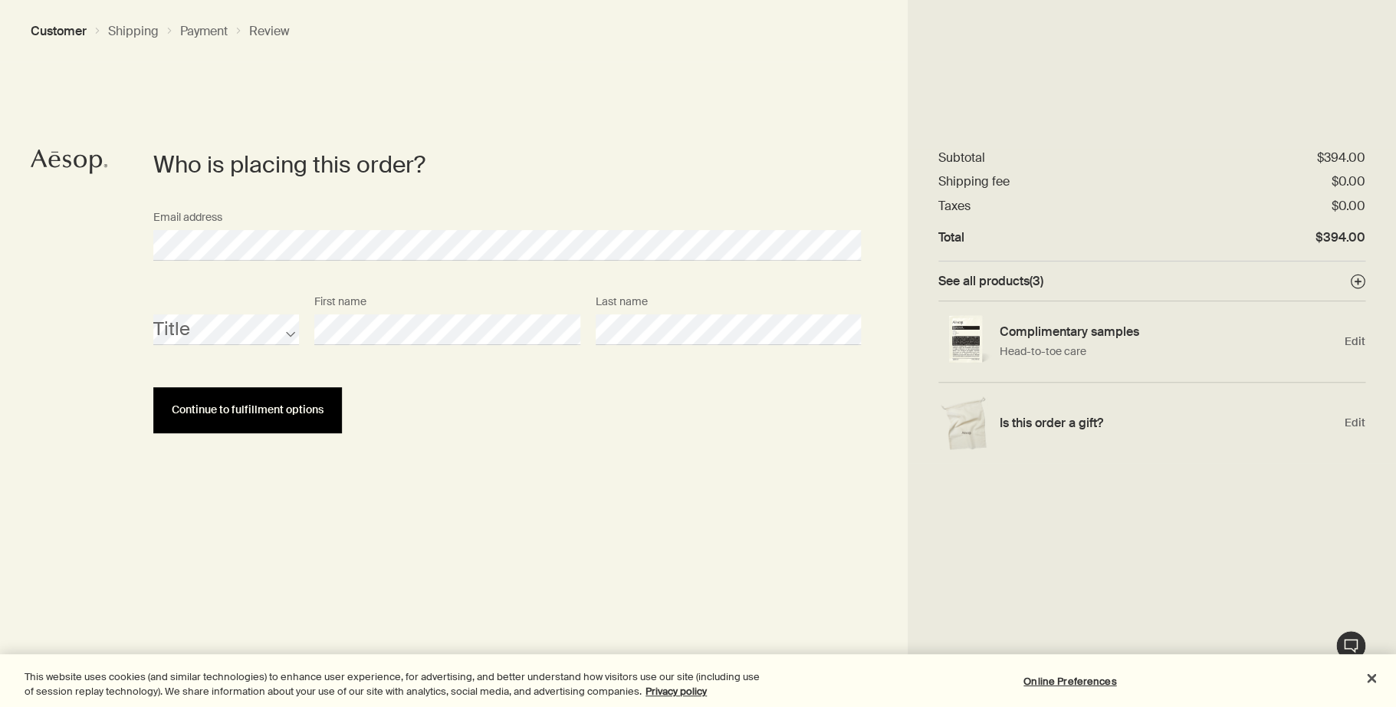
click at [268, 416] on span "Continue to fulfillment options" at bounding box center [248, 410] width 152 height 12
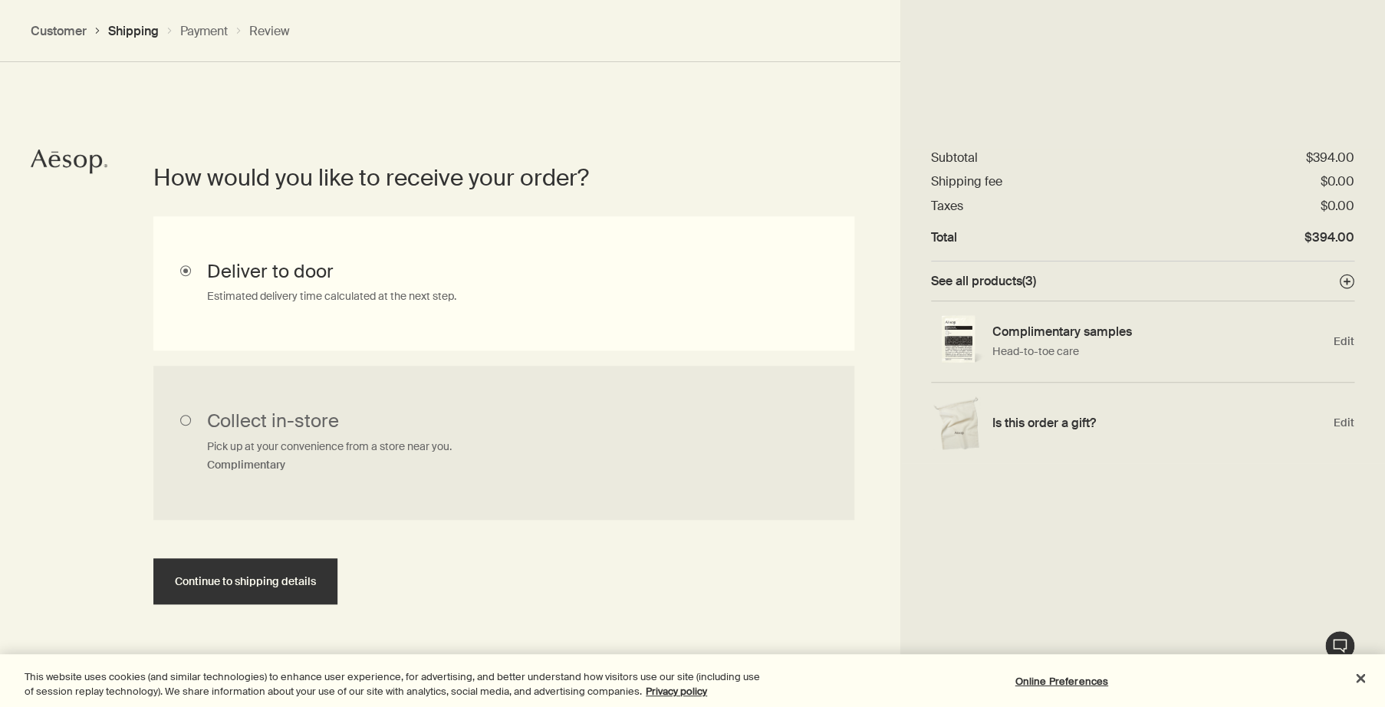
scroll to position [354, 0]
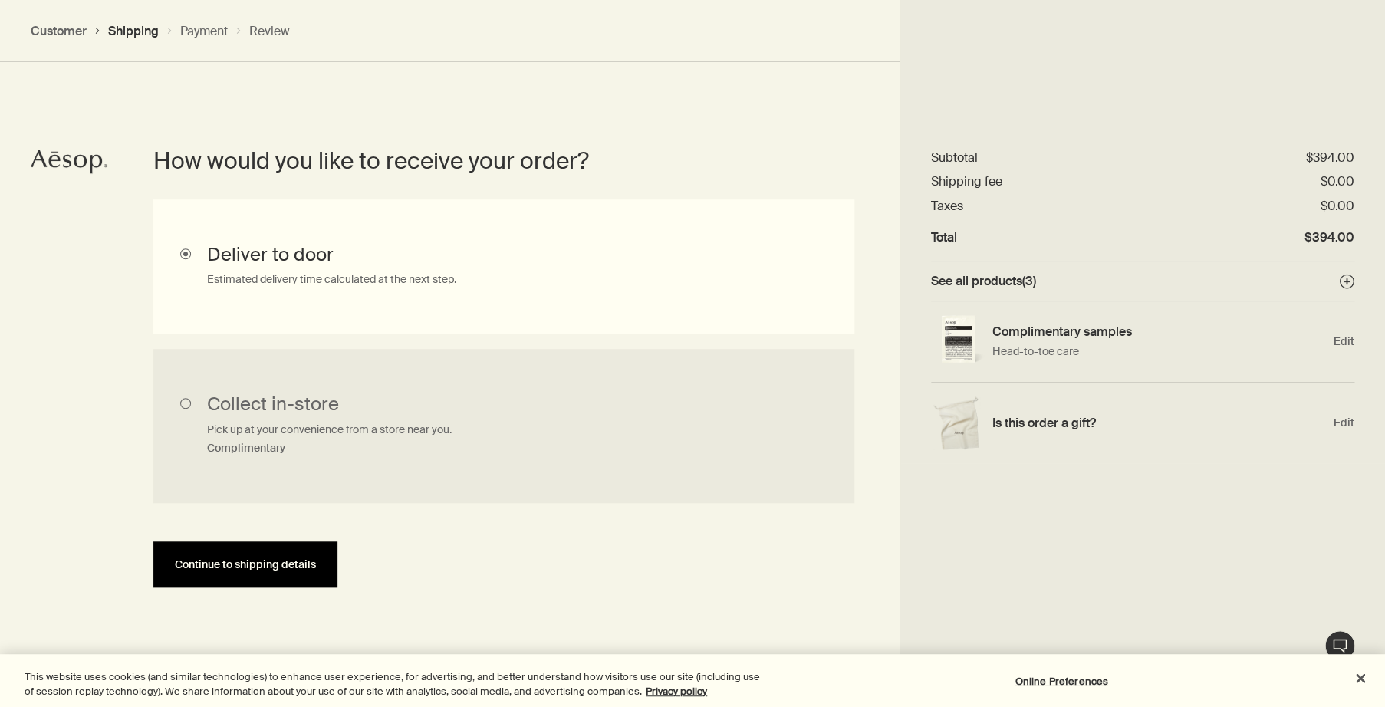
click at [224, 570] on span "Continue to shipping details" at bounding box center [245, 565] width 141 height 12
select select "US"
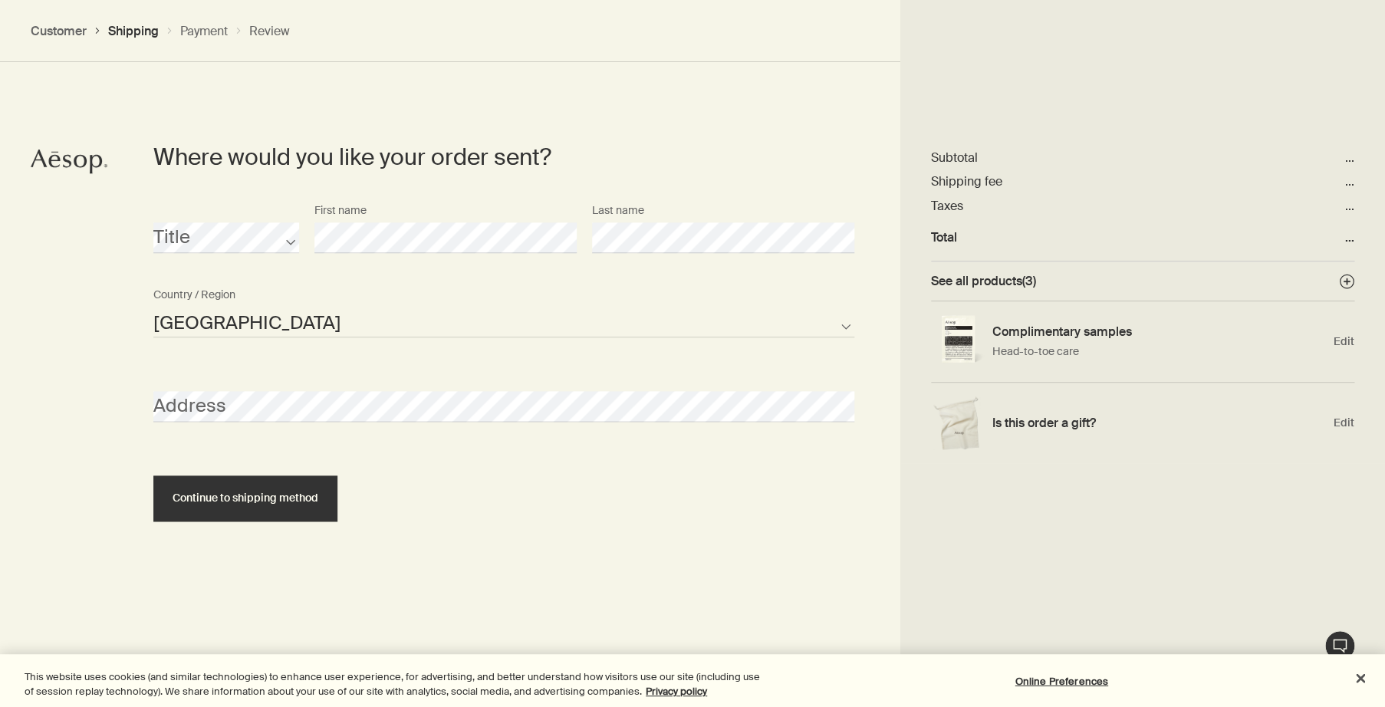
scroll to position [681, 0]
select select "US"
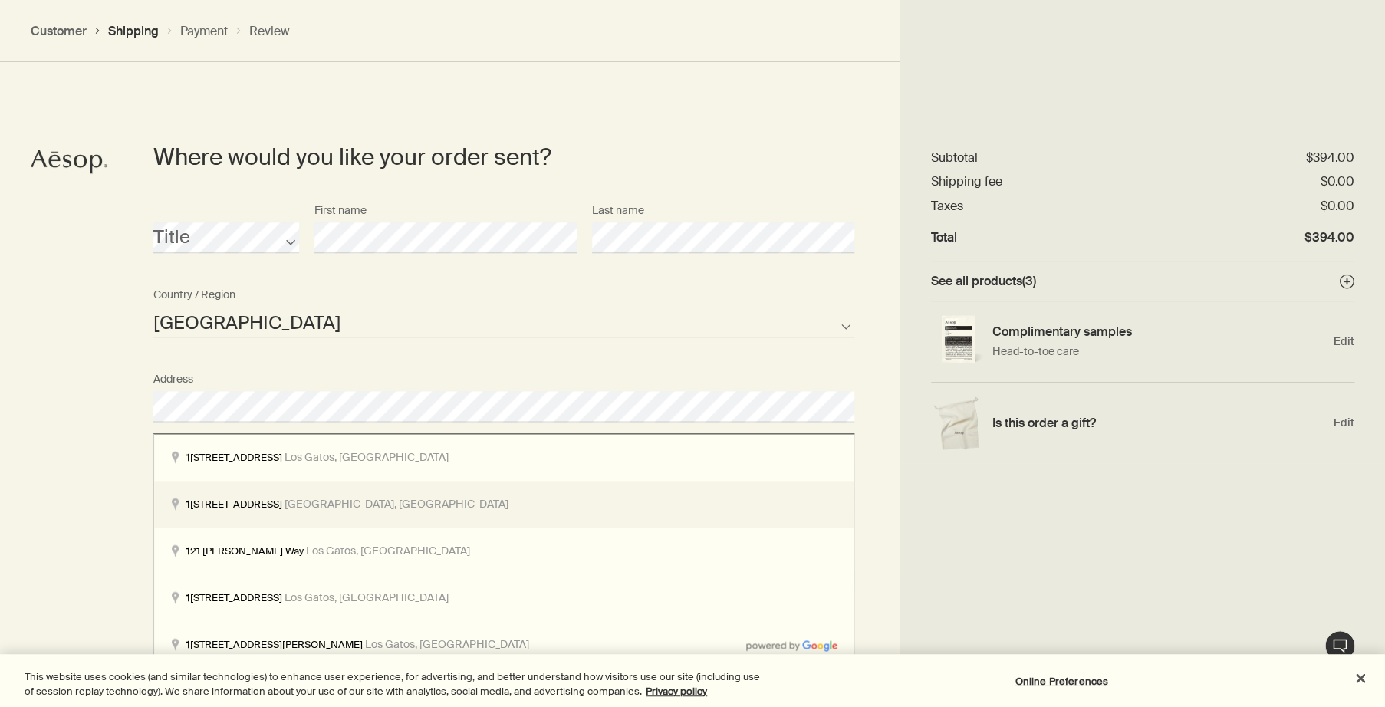
scroll to position [731, 0]
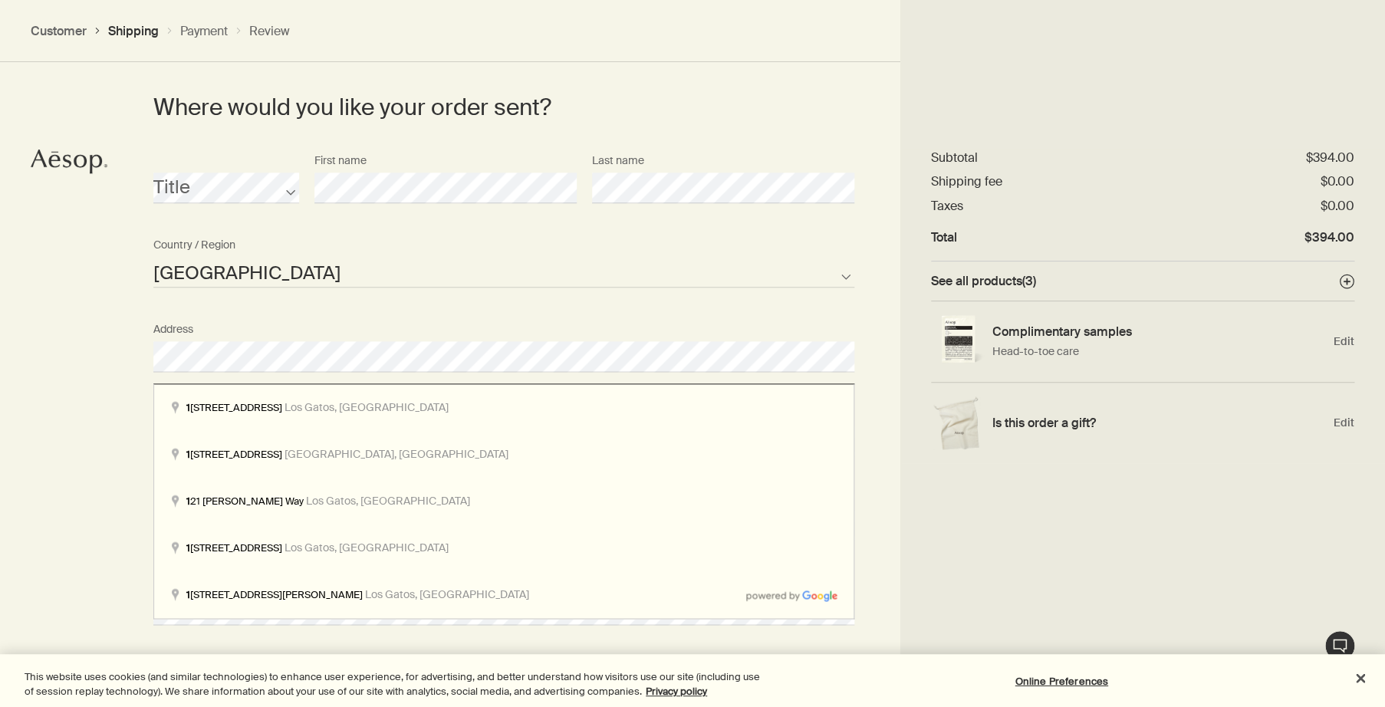
click at [69, 470] on div "Where would you like your order sent? Title First name Last name United States …" at bounding box center [692, 450] width 1385 height 921
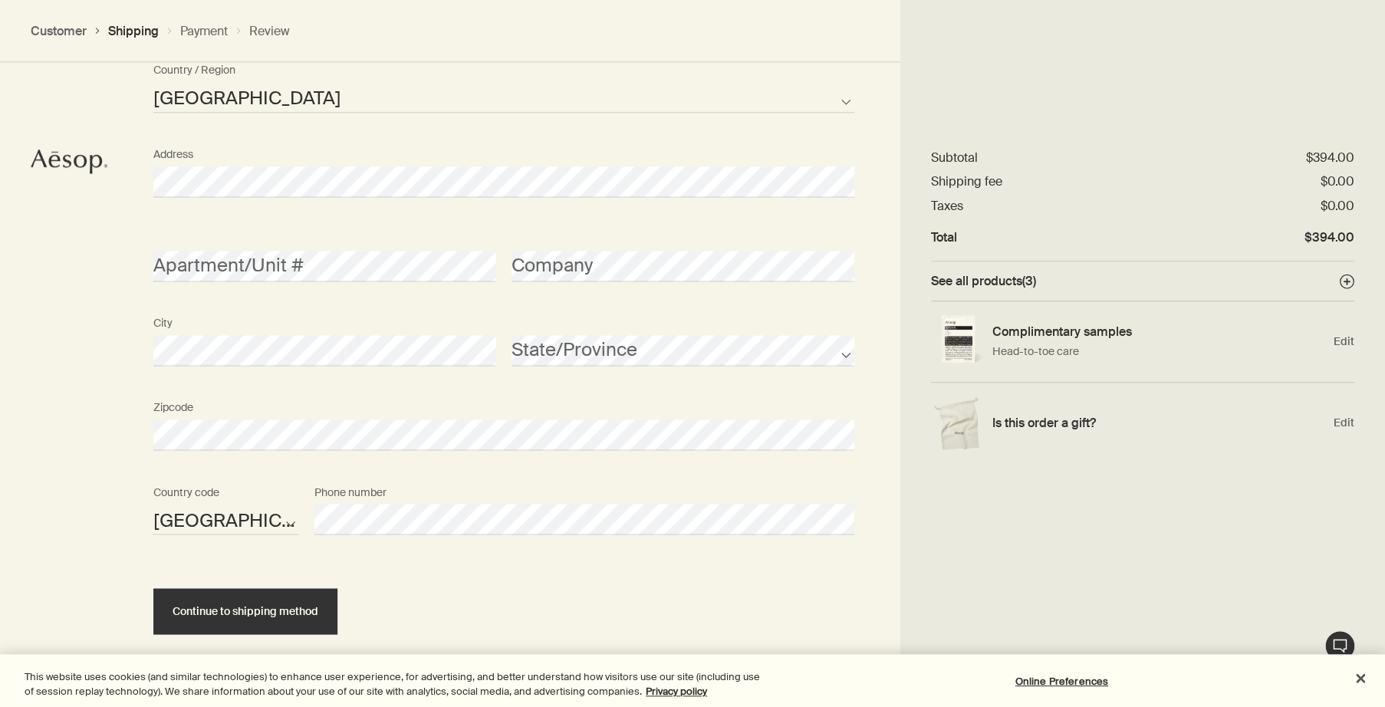
scroll to position [912, 0]
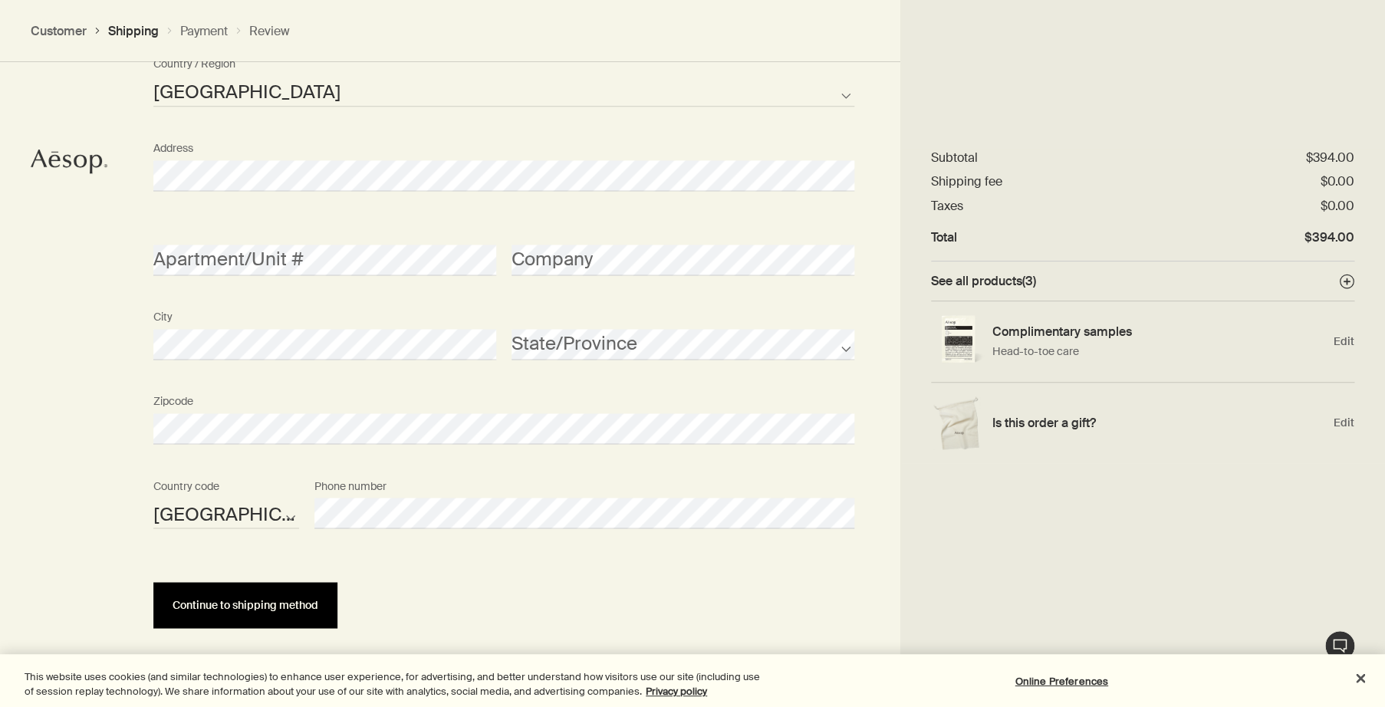
click at [266, 610] on span "Continue to shipping method" at bounding box center [246, 605] width 146 height 12
click at [291, 610] on span "Continue to shipping method" at bounding box center [246, 605] width 146 height 12
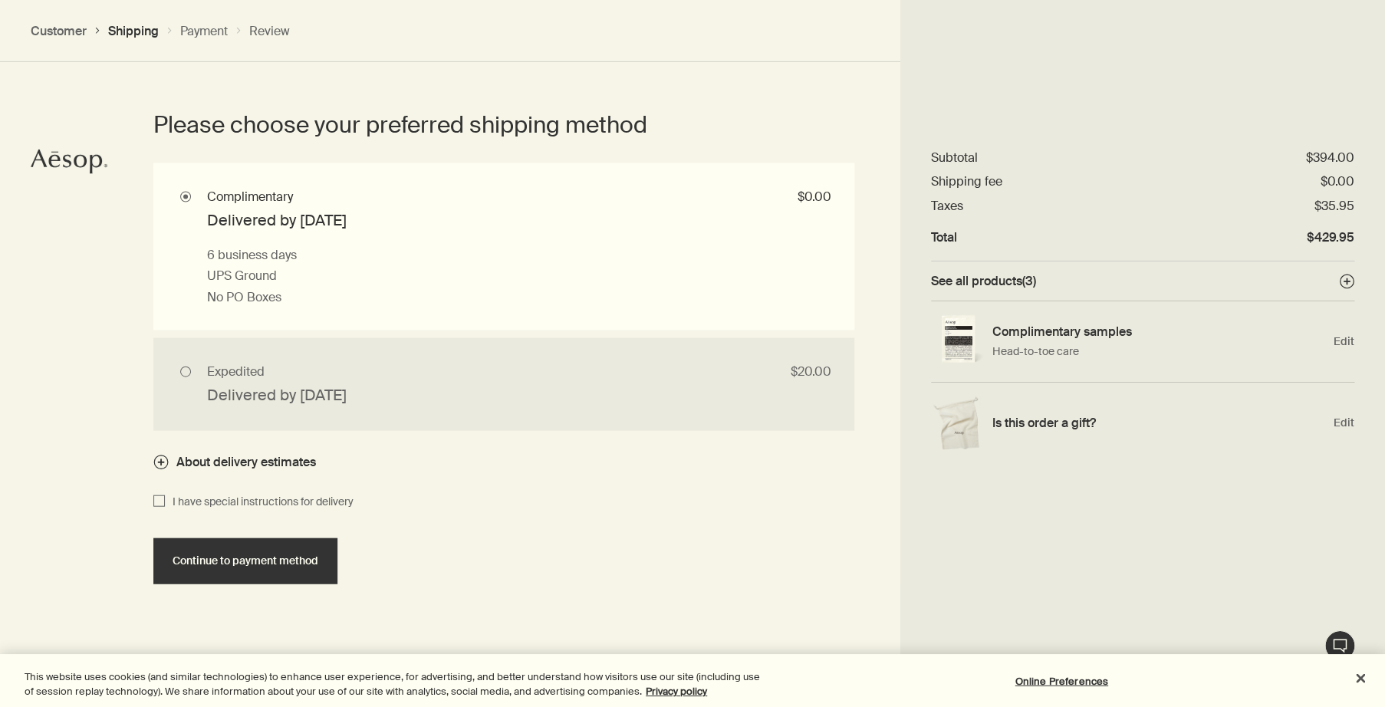
scroll to position [1424, 0]
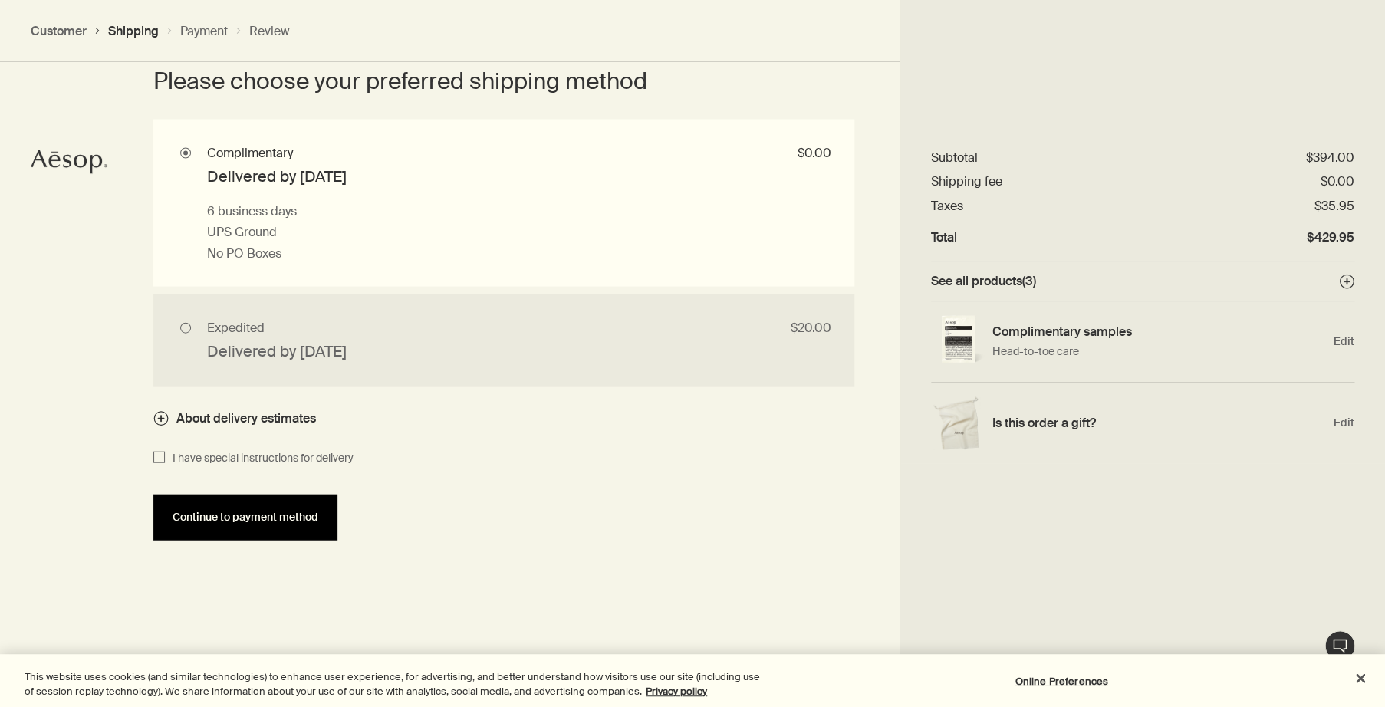
click at [260, 523] on span "Continue to payment method" at bounding box center [246, 517] width 146 height 12
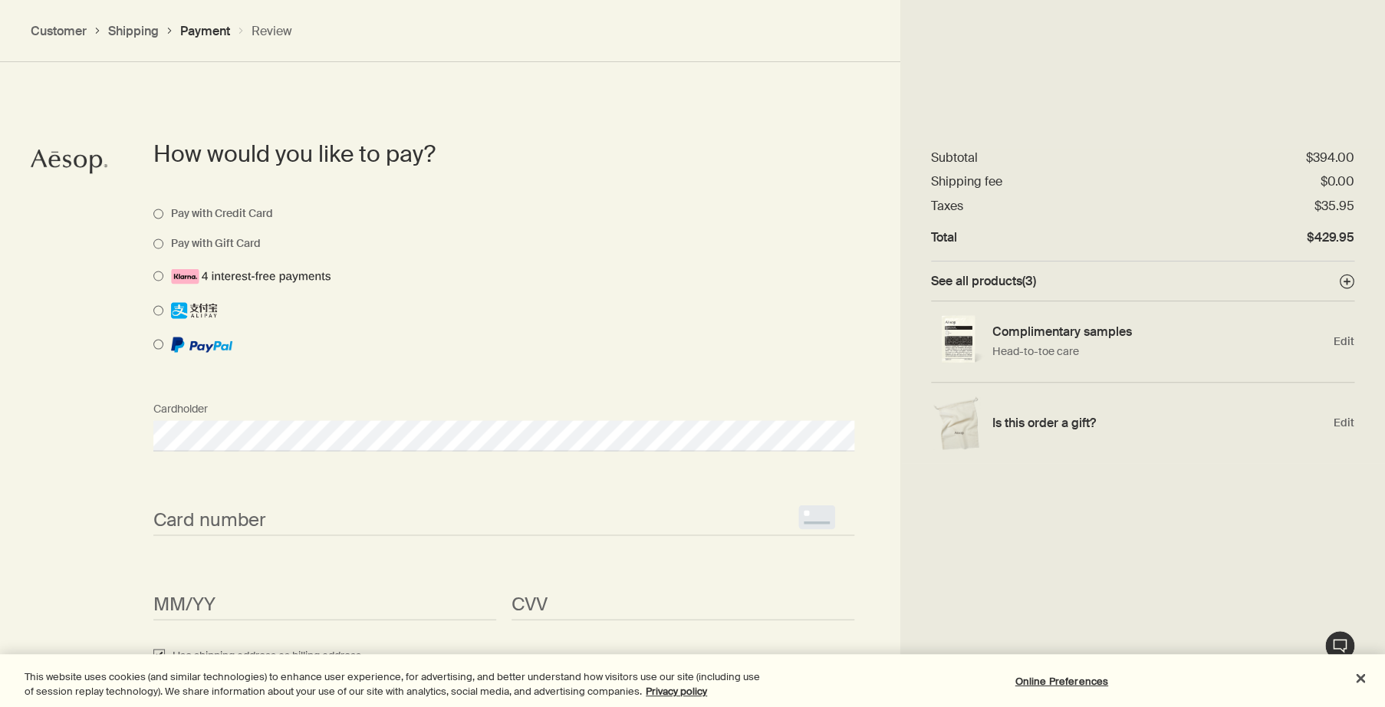
scroll to position [1126, 0]
click at [252, 523] on span "<p>Your browser does not support iframes.</p>" at bounding box center [503, 519] width 701 height 31
click at [218, 603] on div "MM/YY <p>Your browser does not support iframes.</p>" at bounding box center [325, 590] width 358 height 58
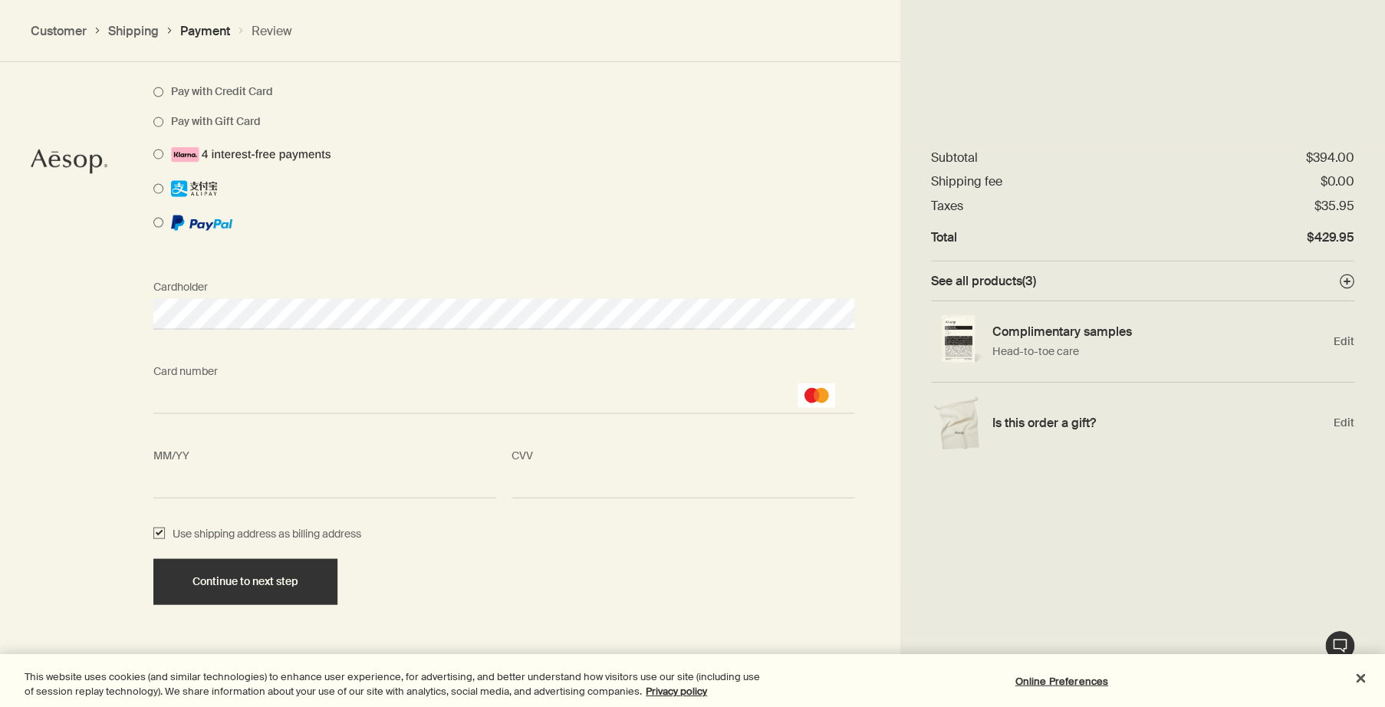
scroll to position [1251, 0]
click at [207, 587] on span "Continue to next step" at bounding box center [245, 582] width 106 height 12
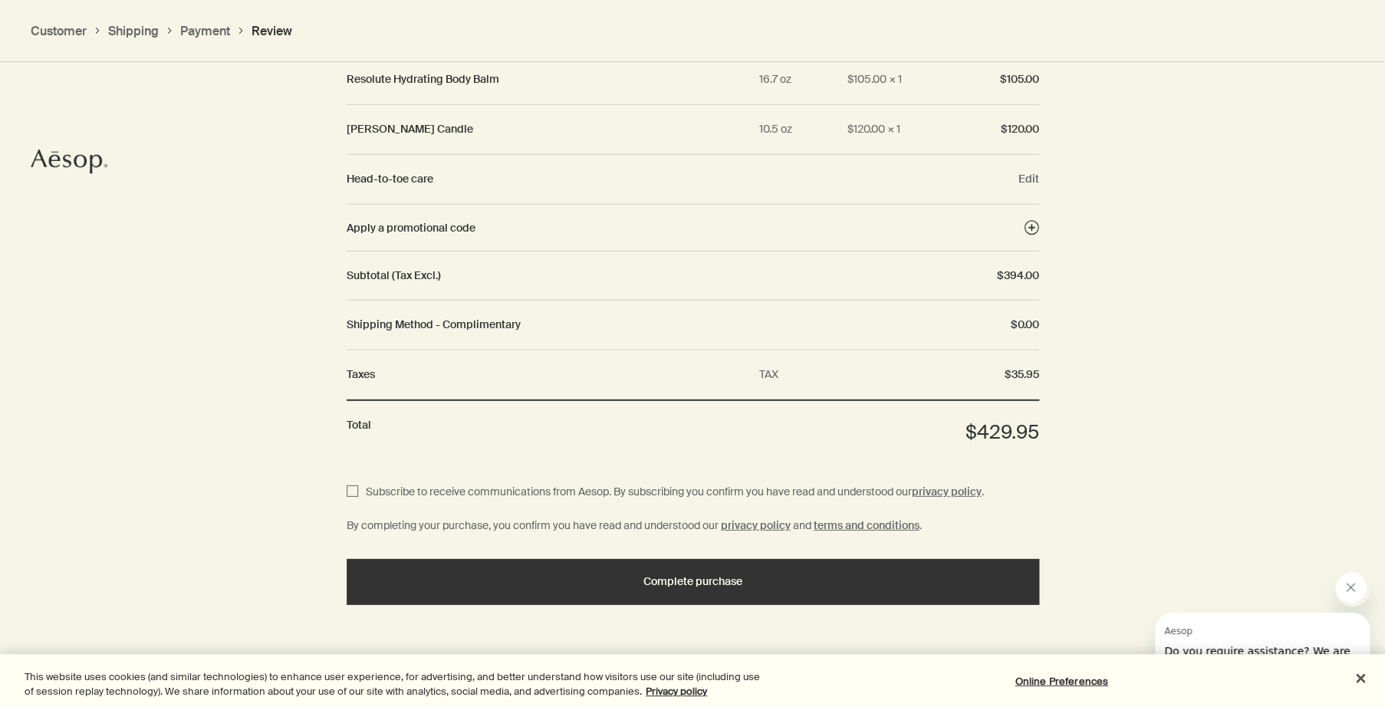
scroll to position [1862, 0]
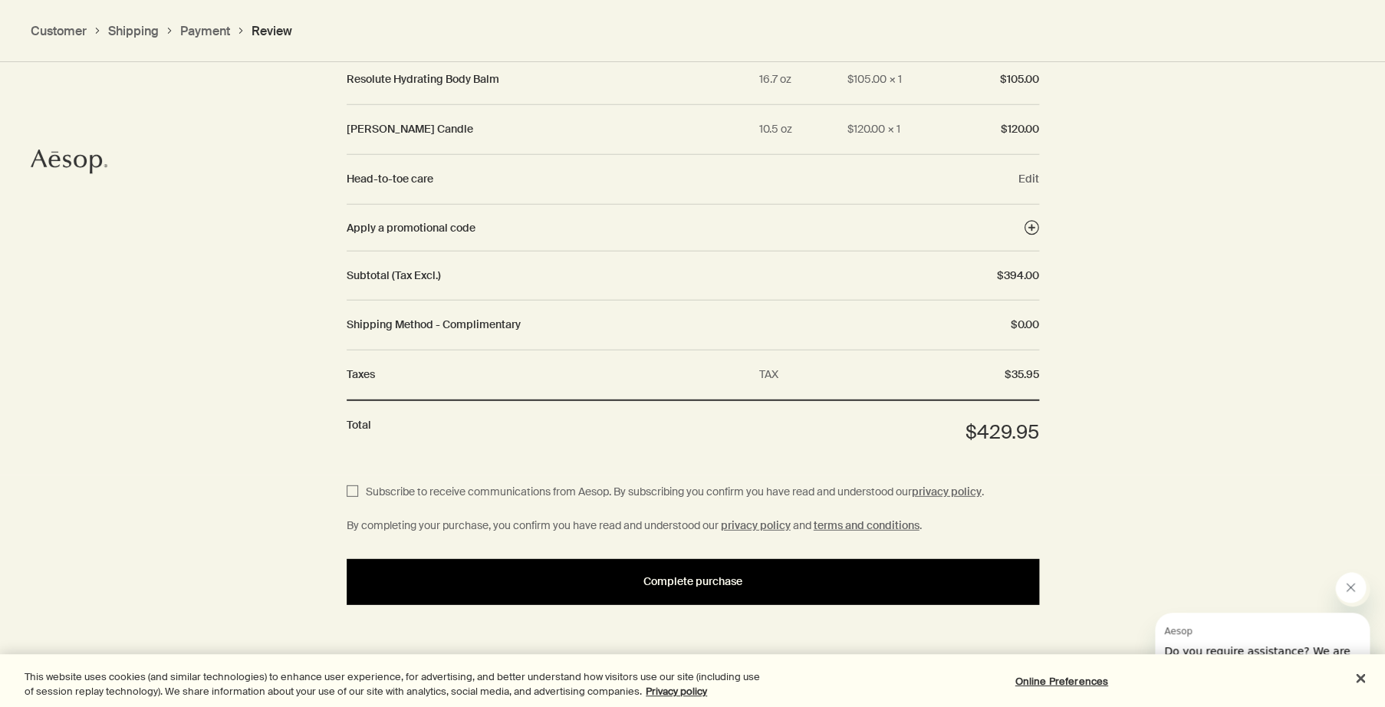
click at [699, 587] on span "Complete purchase" at bounding box center [692, 582] width 99 height 12
